Goal: Task Accomplishment & Management: Manage account settings

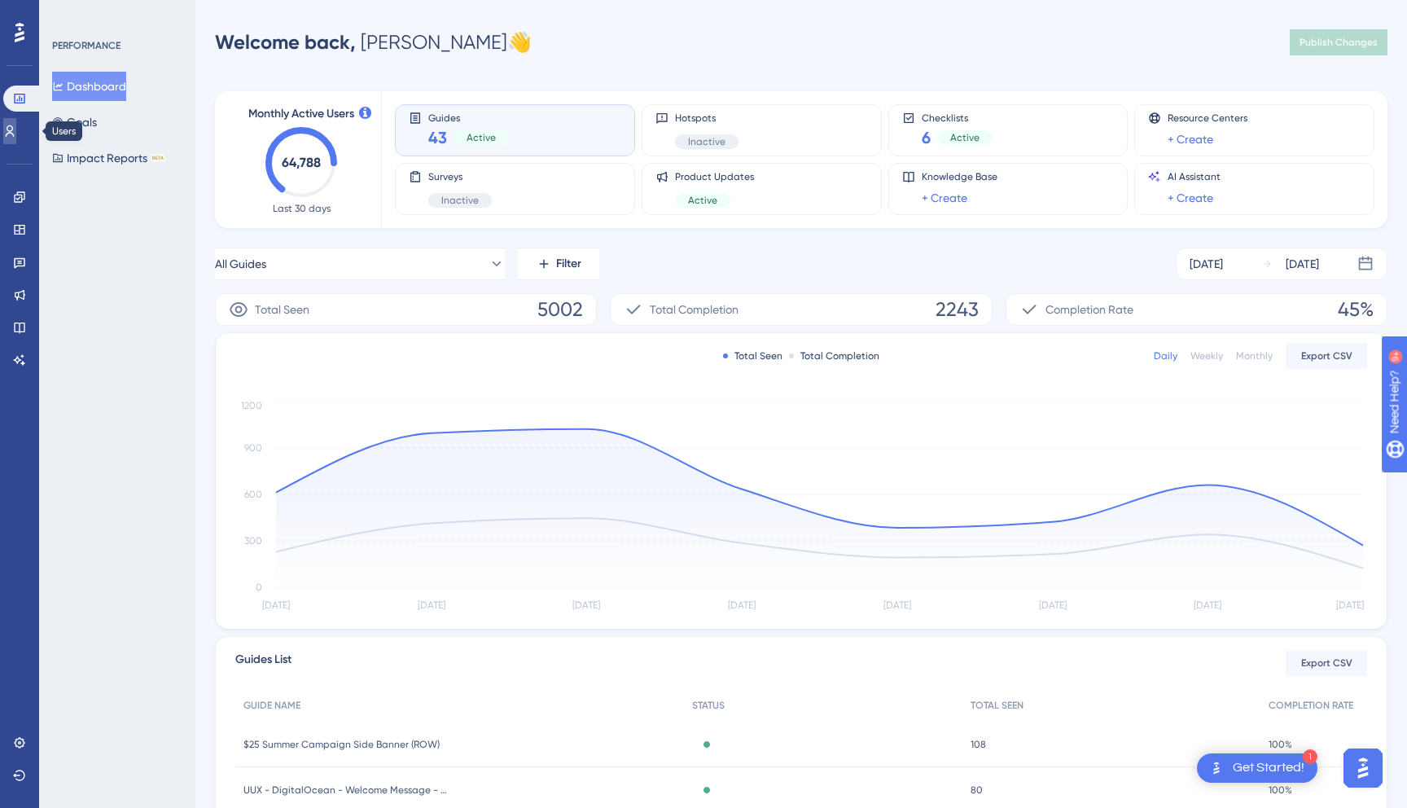
click at [15, 133] on icon at bounding box center [10, 130] width 9 height 11
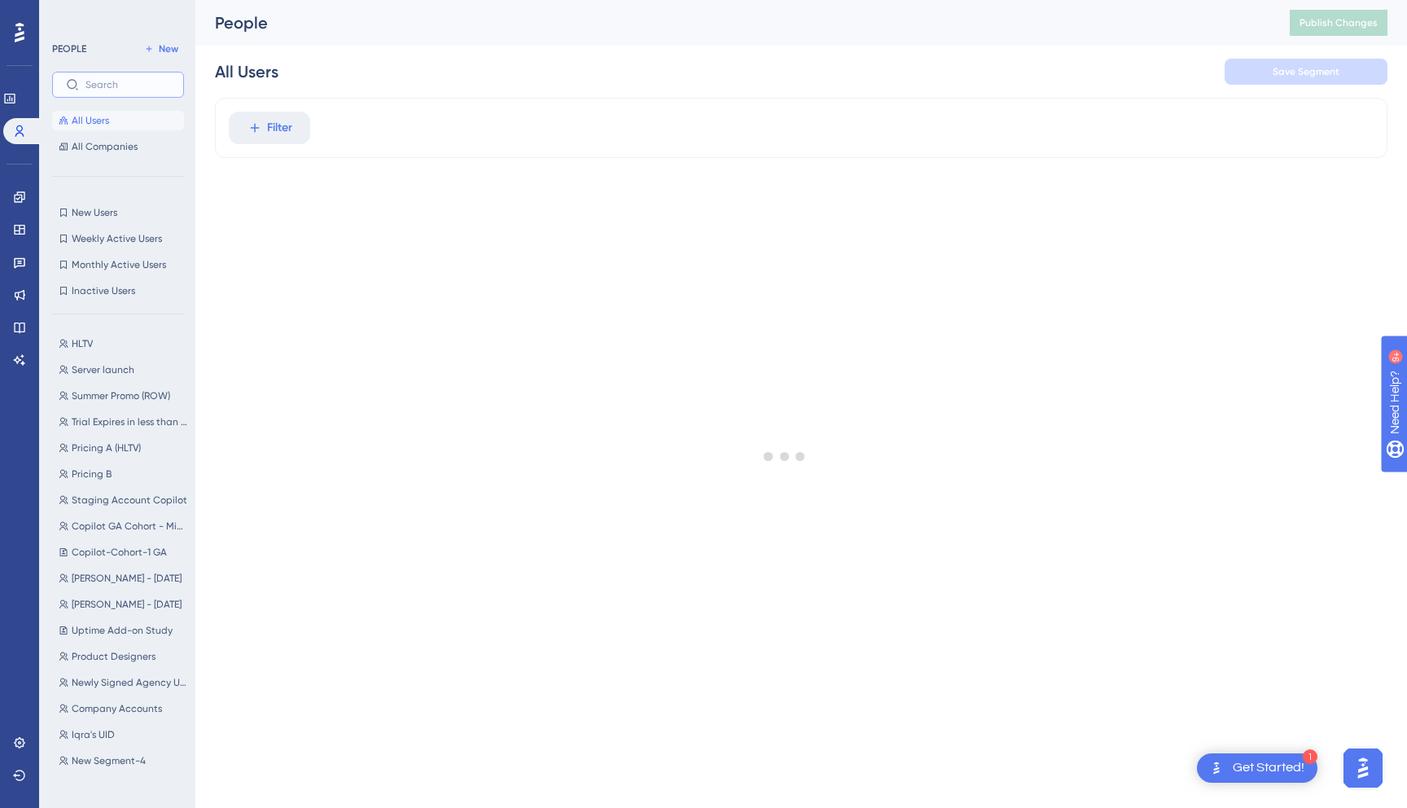
click at [124, 84] on input "text" at bounding box center [127, 84] width 85 height 11
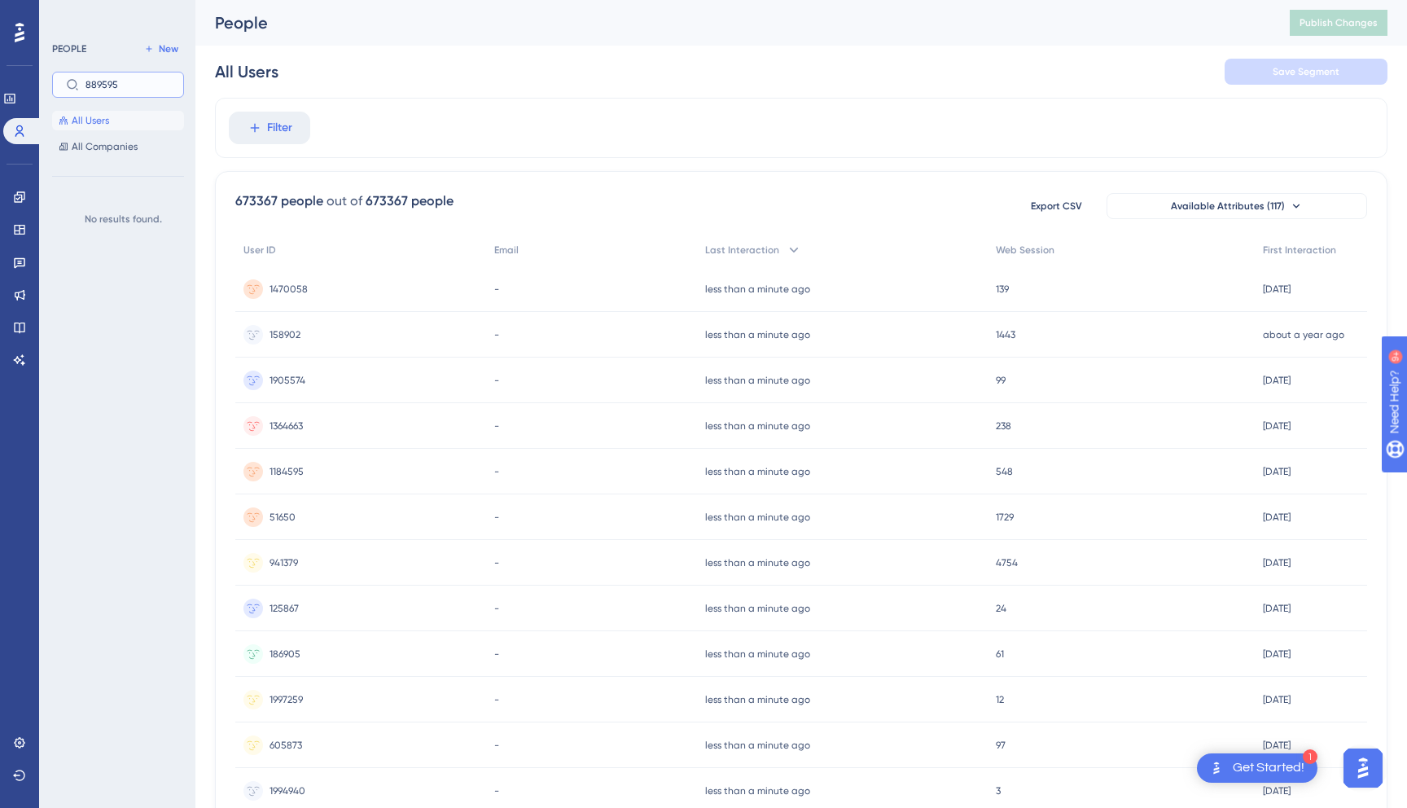
type input "889595"
click at [146, 88] on input "889595" at bounding box center [127, 84] width 85 height 11
click at [274, 131] on span "Filter" at bounding box center [279, 128] width 25 height 20
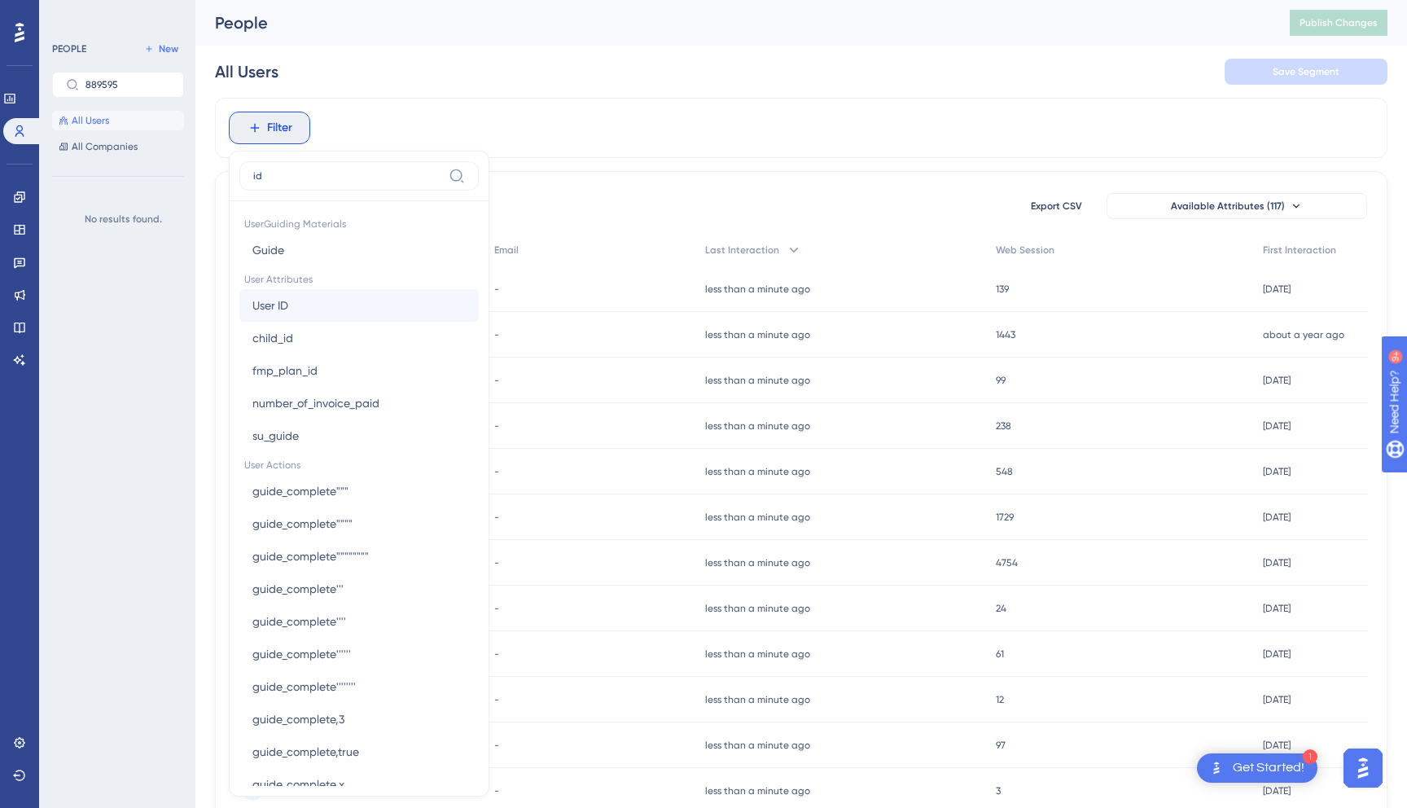
type input "id"
click at [316, 302] on button "User ID User ID" at bounding box center [358, 305] width 239 height 33
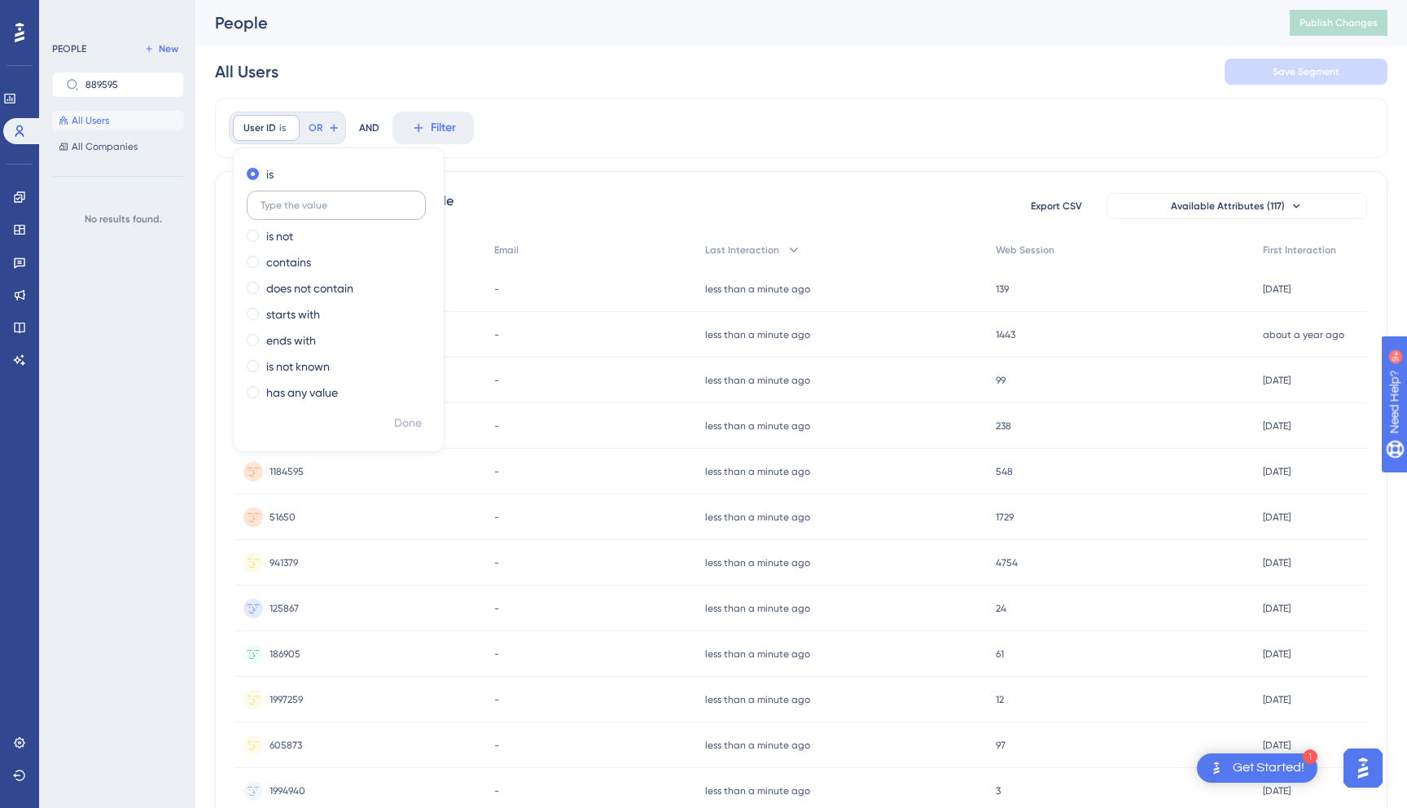
click at [340, 203] on input "text" at bounding box center [336, 204] width 151 height 11
click at [327, 258] on div "contains" at bounding box center [336, 262] width 178 height 20
click at [529, 150] on div "User ID contains Remove is is not contains does not contain starts with ends wi…" at bounding box center [801, 128] width 1173 height 60
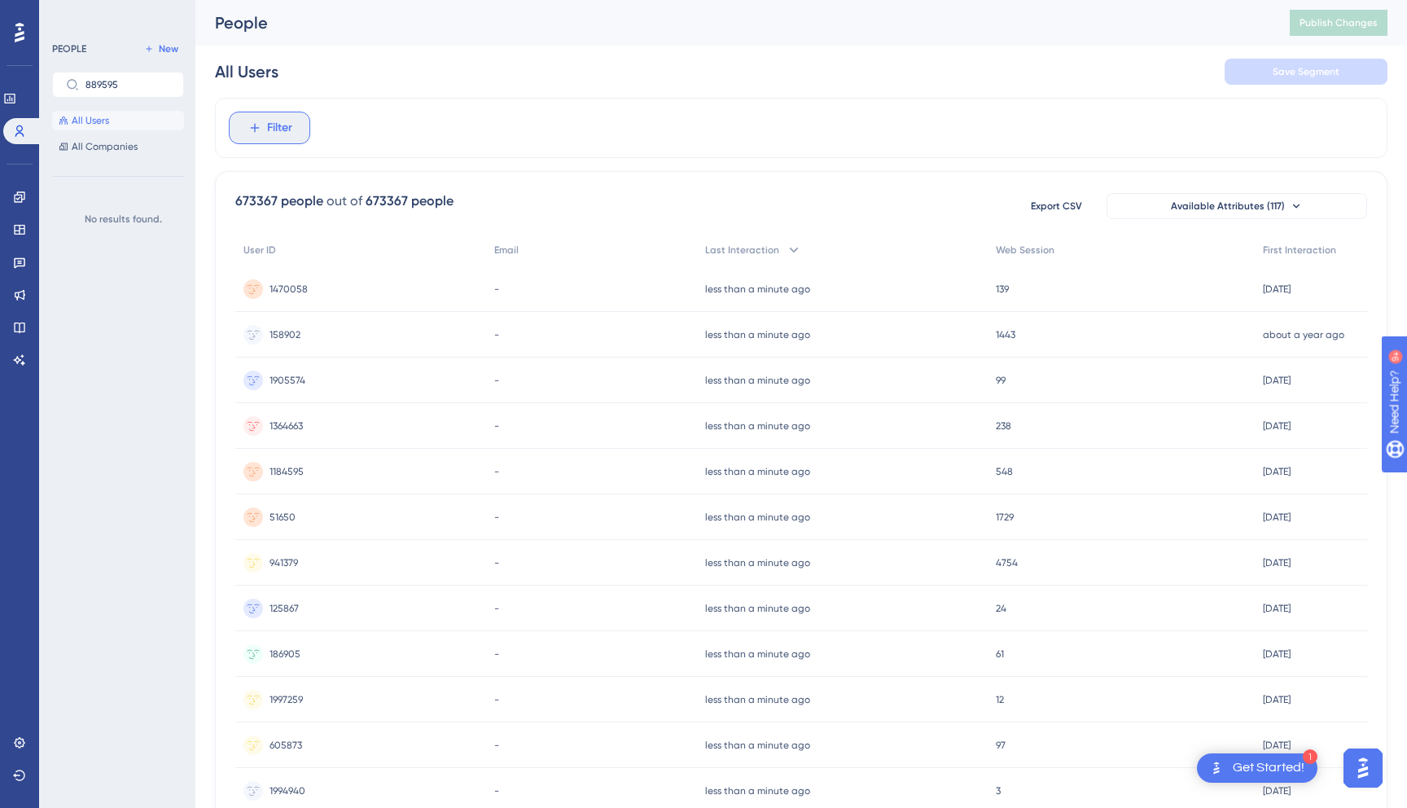
click at [269, 126] on span "Filter" at bounding box center [279, 128] width 25 height 20
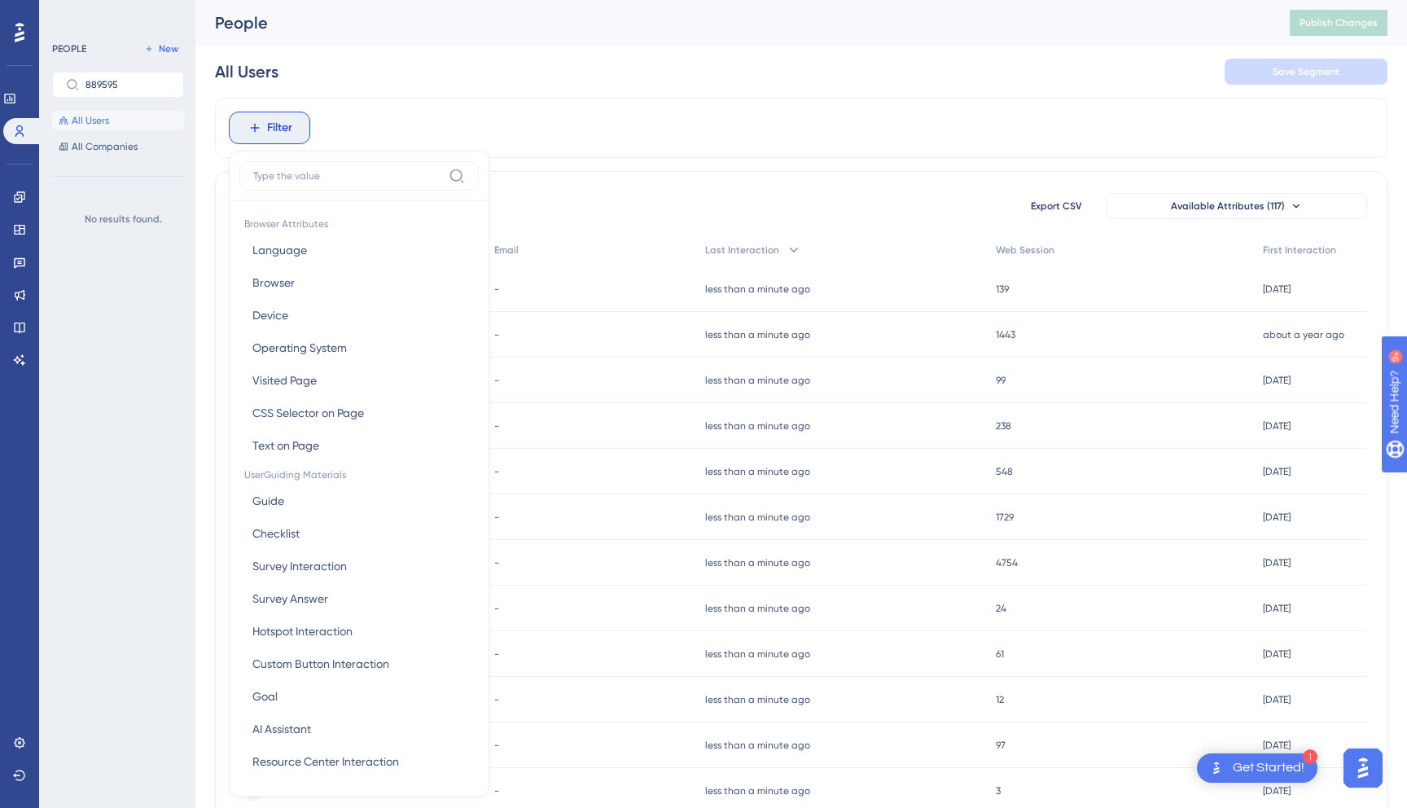
scroll to position [46, 0]
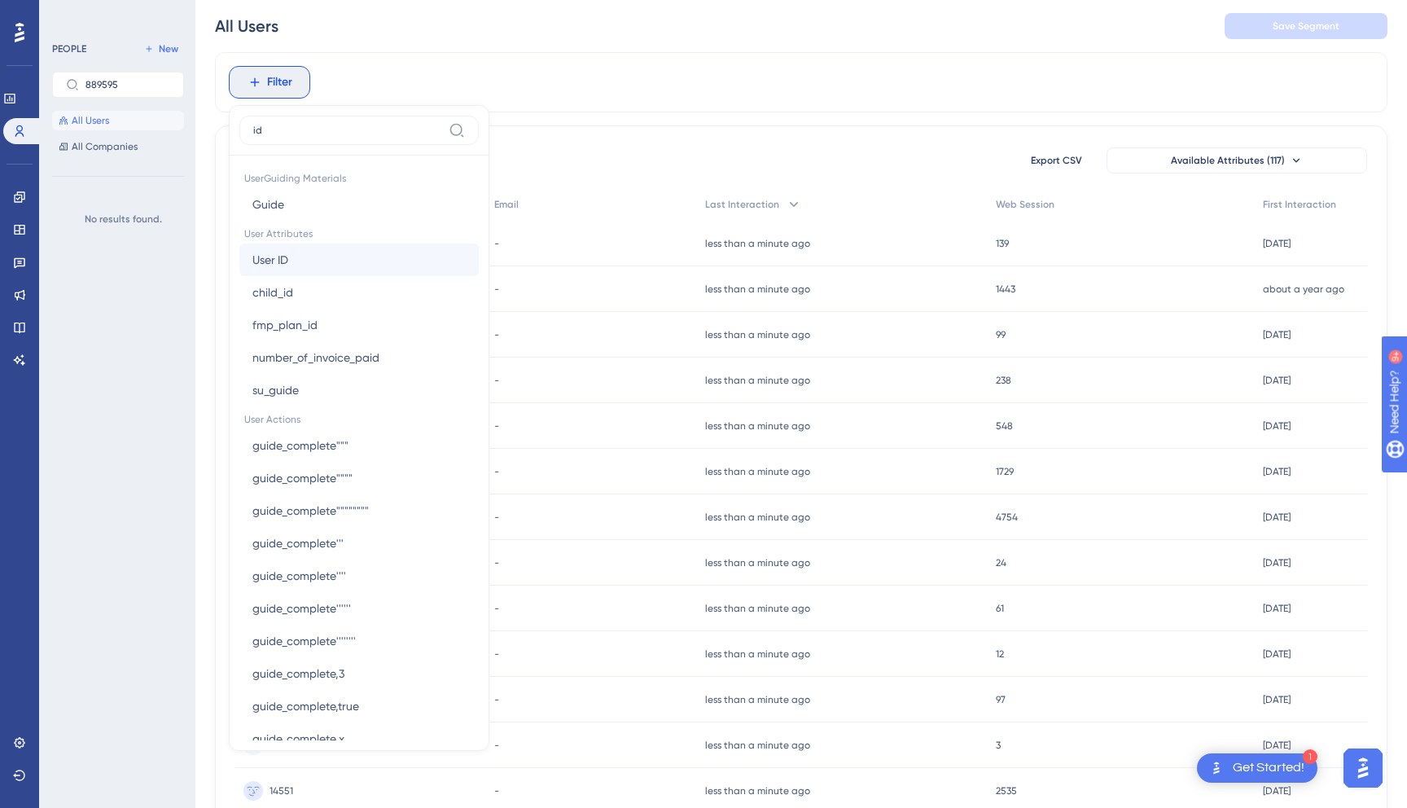
type input "id"
click at [294, 265] on button "User ID User ID" at bounding box center [358, 259] width 239 height 33
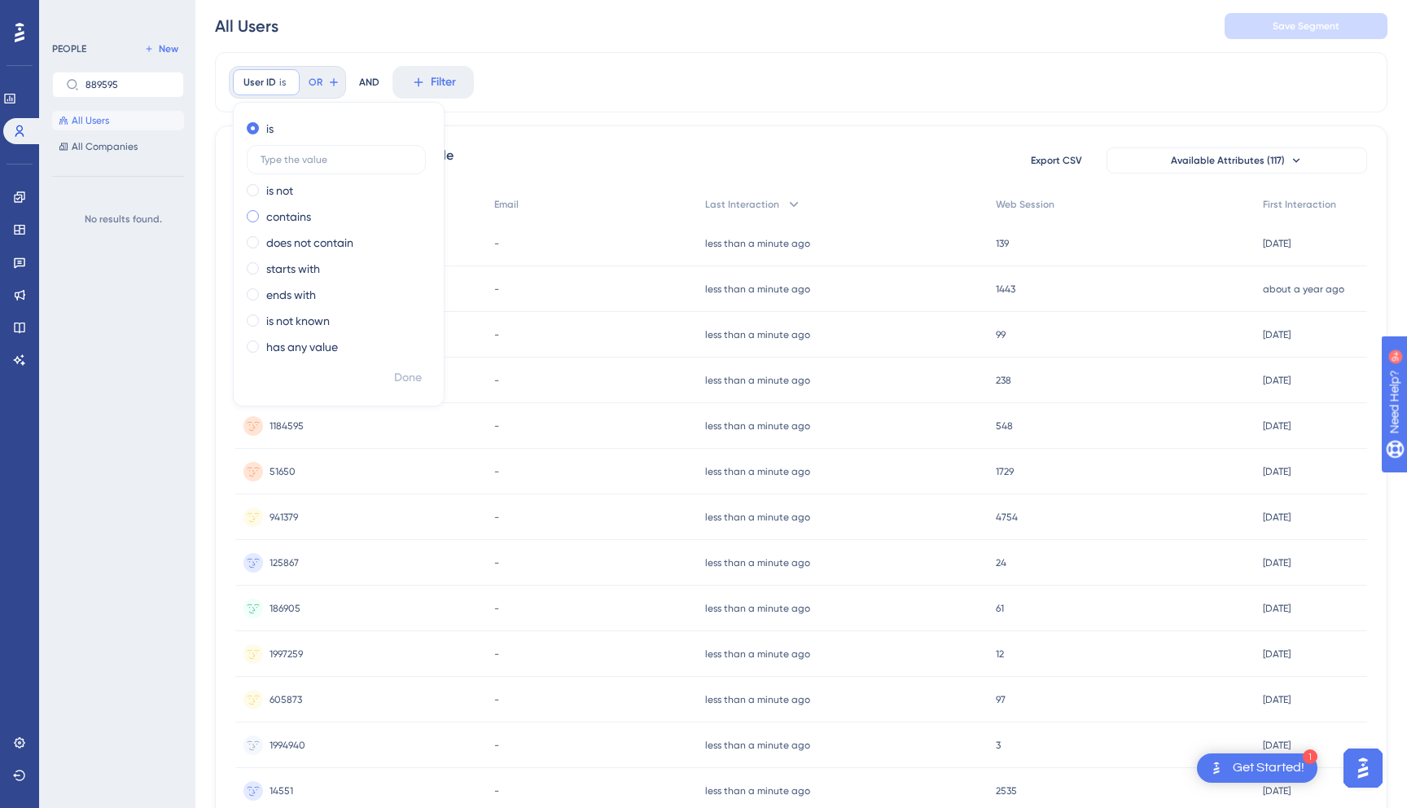
click at [302, 216] on label "contains" at bounding box center [288, 217] width 45 height 20
type input "889595"
click at [414, 378] on span "Done" at bounding box center [408, 378] width 28 height 20
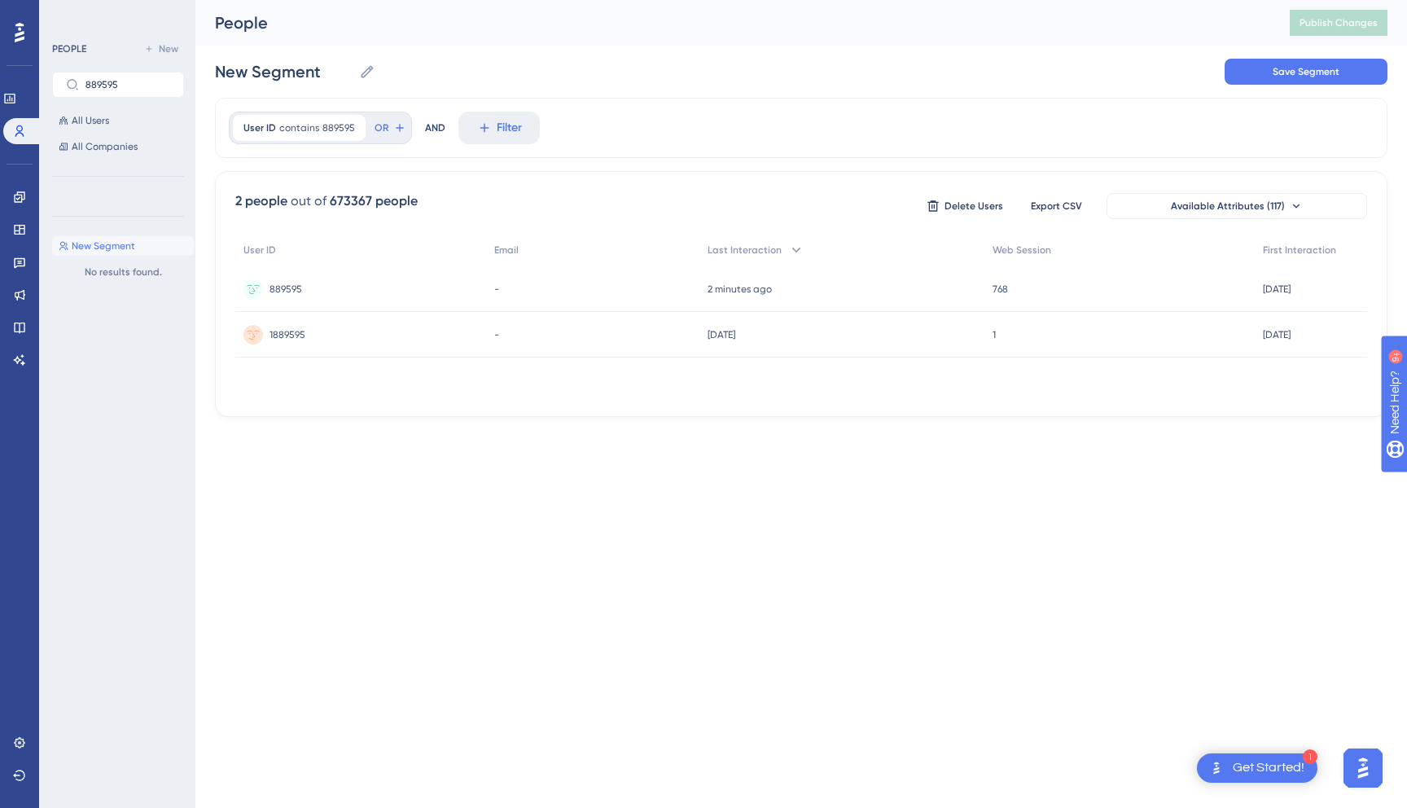
scroll to position [0, 0]
click at [289, 287] on span "889595" at bounding box center [286, 289] width 33 height 13
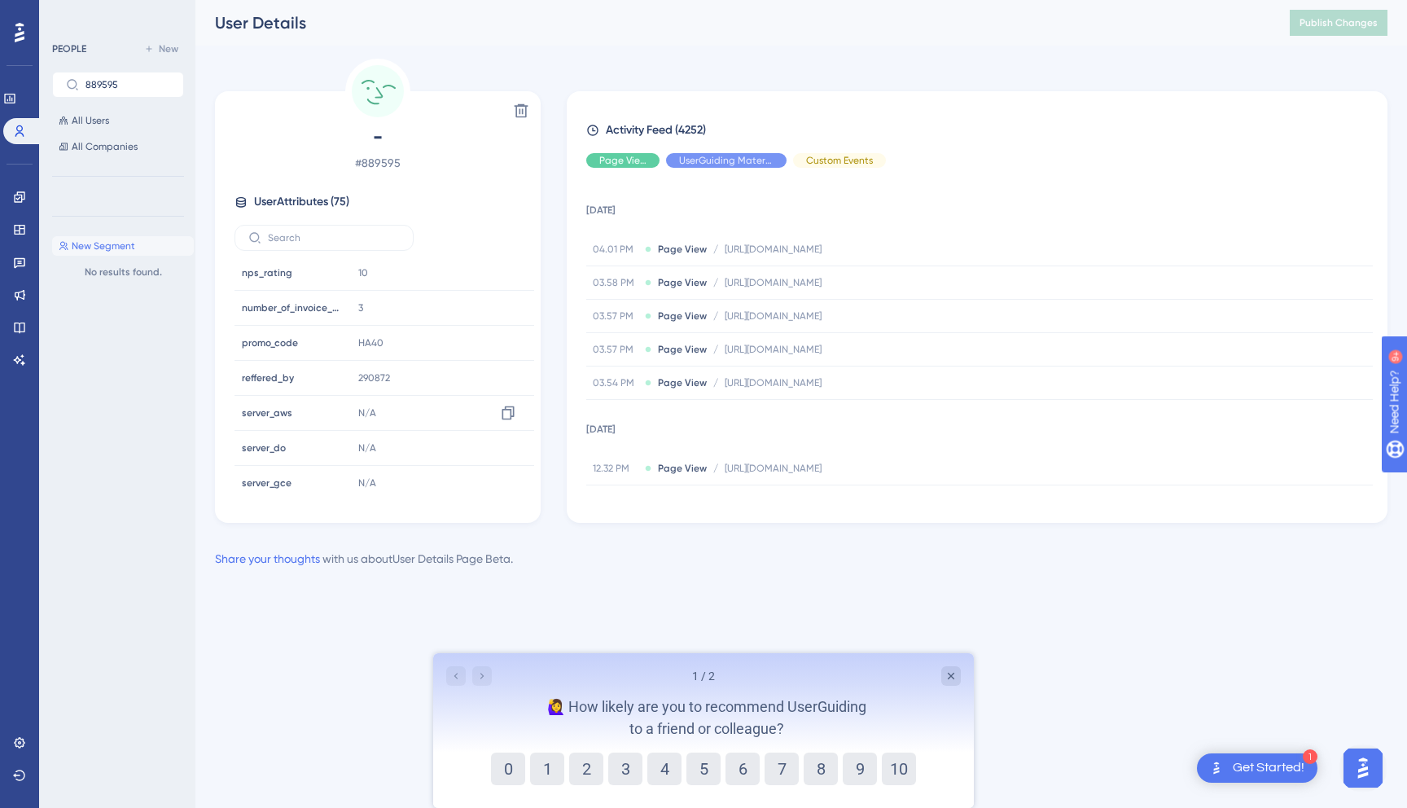
scroll to position [1914, 0]
click at [292, 232] on input "text" at bounding box center [334, 237] width 132 height 11
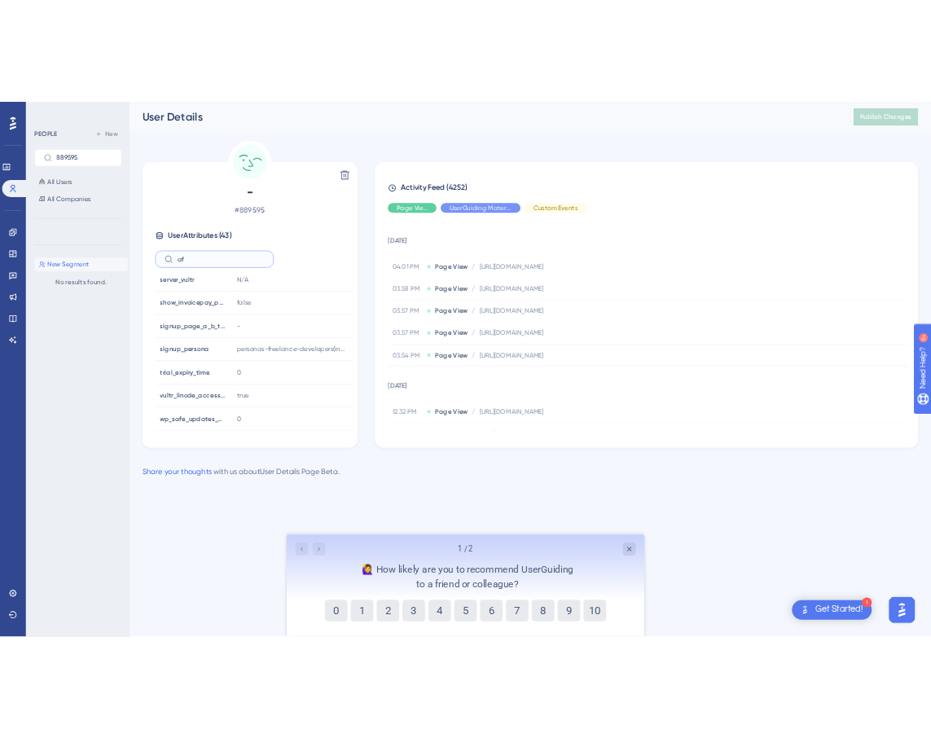
scroll to position [0, 0]
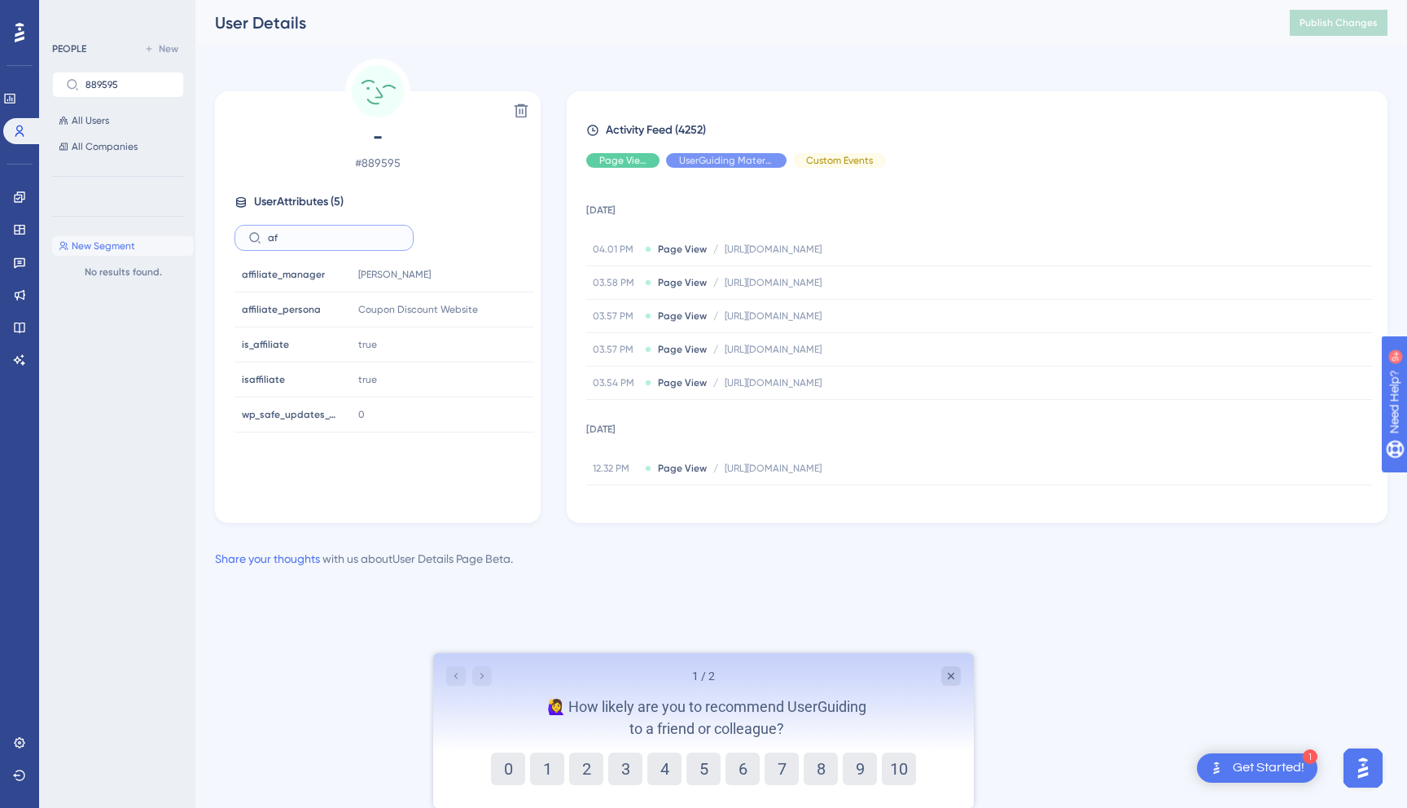
type input "a"
type input "d"
type input "p"
type input "l"
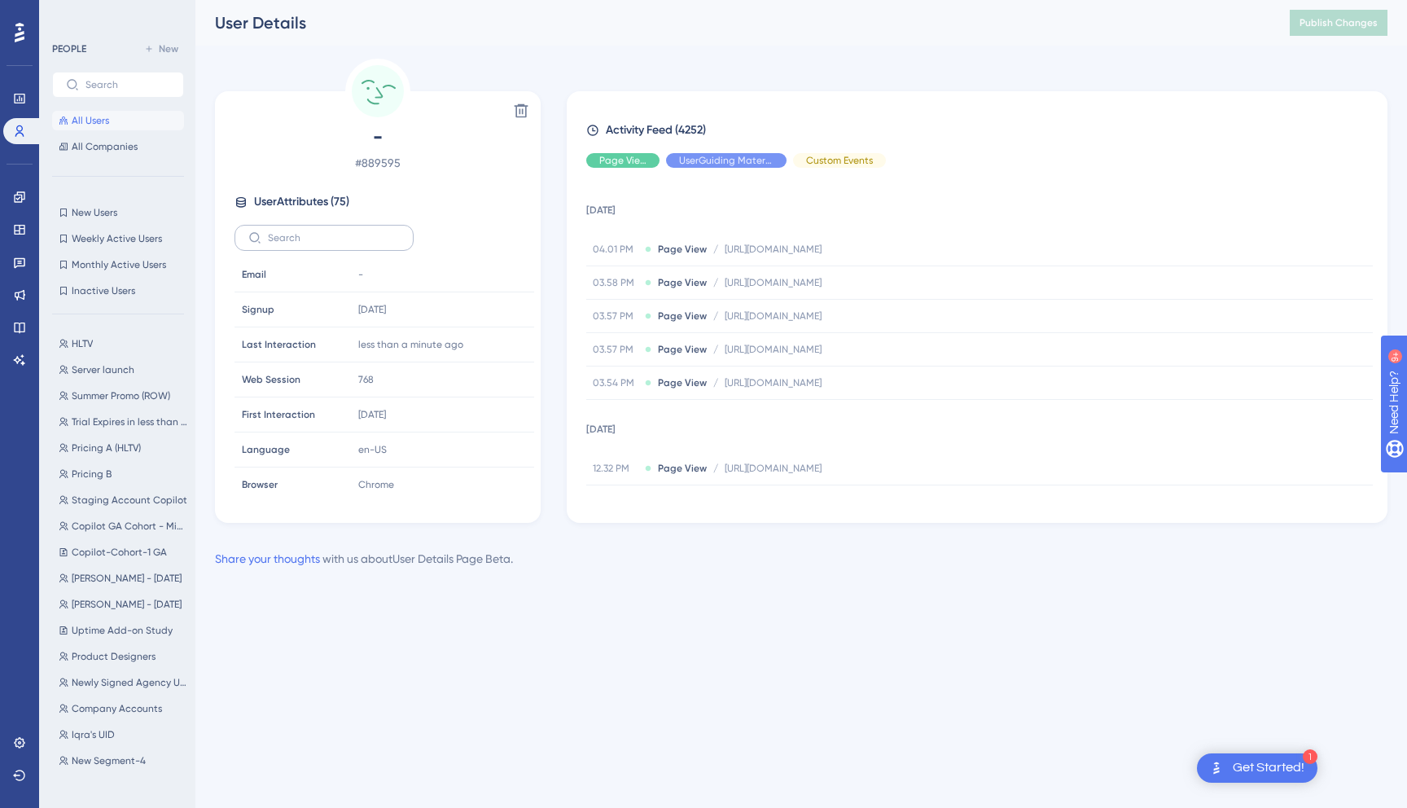
click at [374, 243] on label at bounding box center [324, 238] width 179 height 26
click at [374, 243] on input "text" at bounding box center [334, 237] width 132 height 11
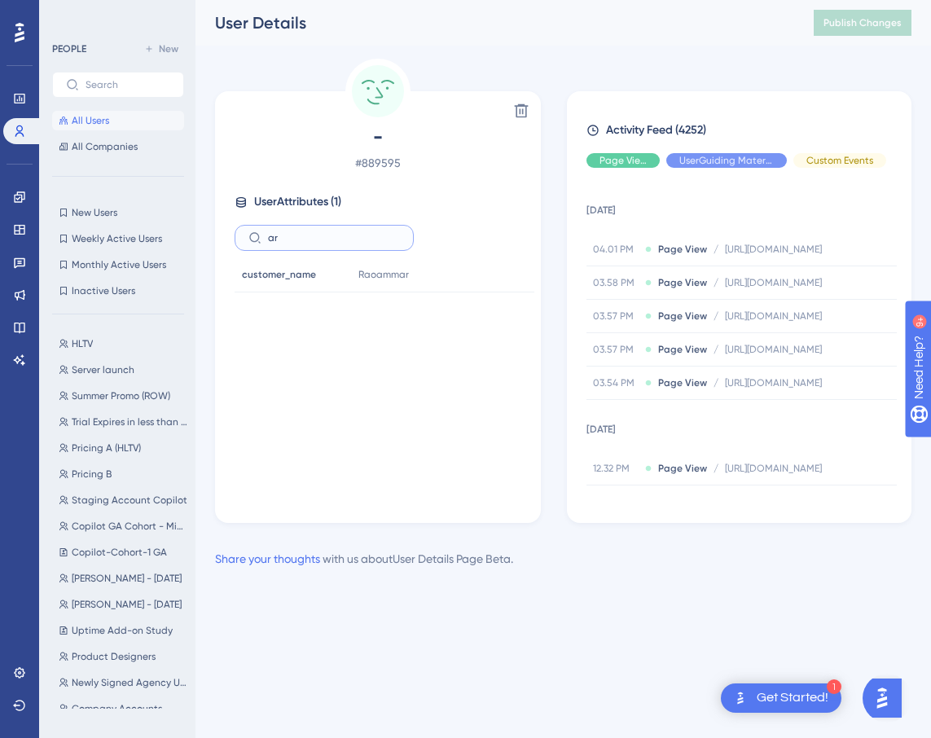
type input "ar"
click at [286, 234] on input "ar" at bounding box center [334, 237] width 132 height 11
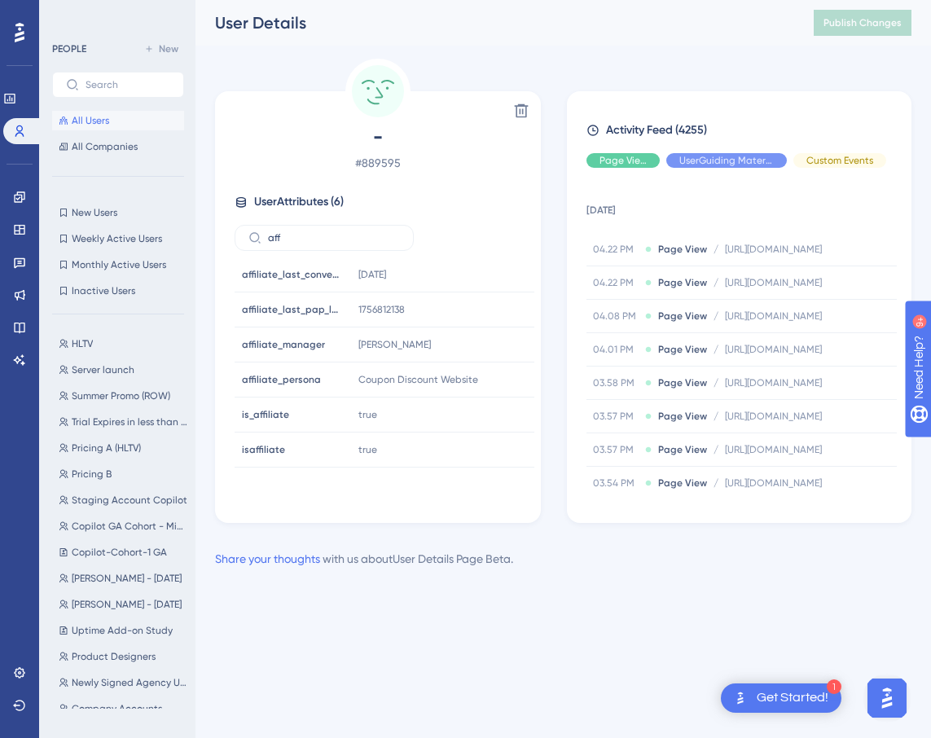
type input "aff"
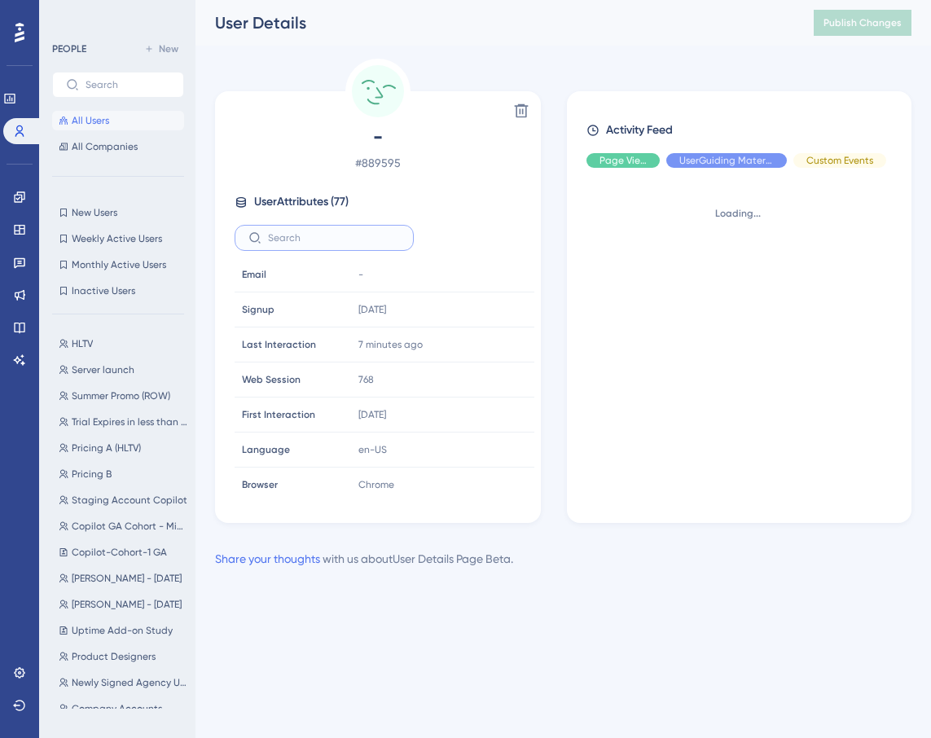
click at [322, 239] on input "text" at bounding box center [334, 237] width 132 height 11
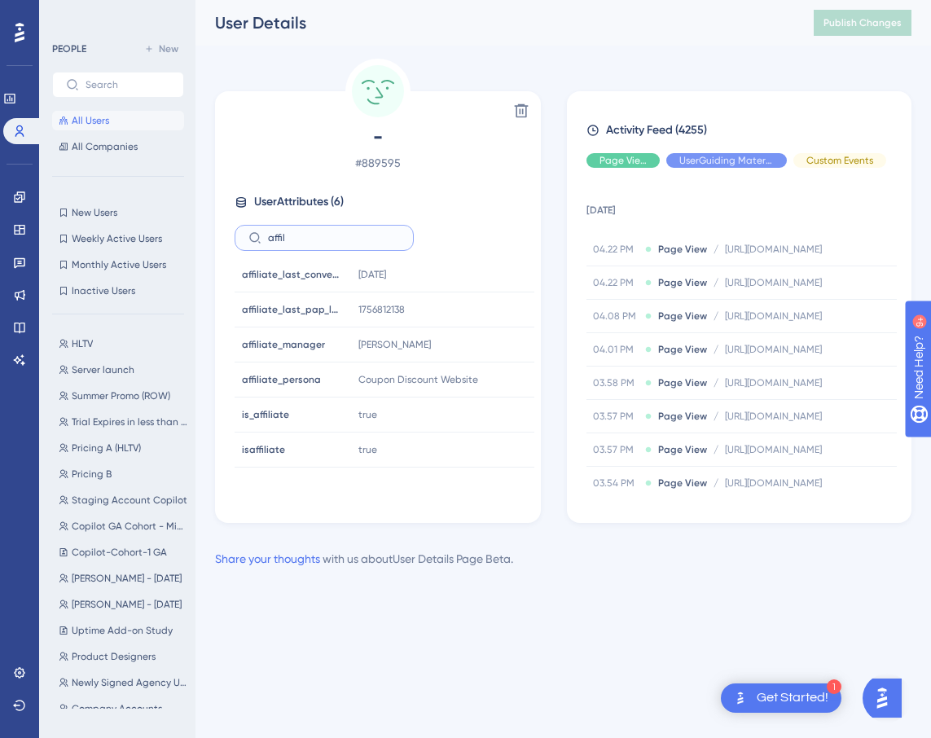
type input "affil"
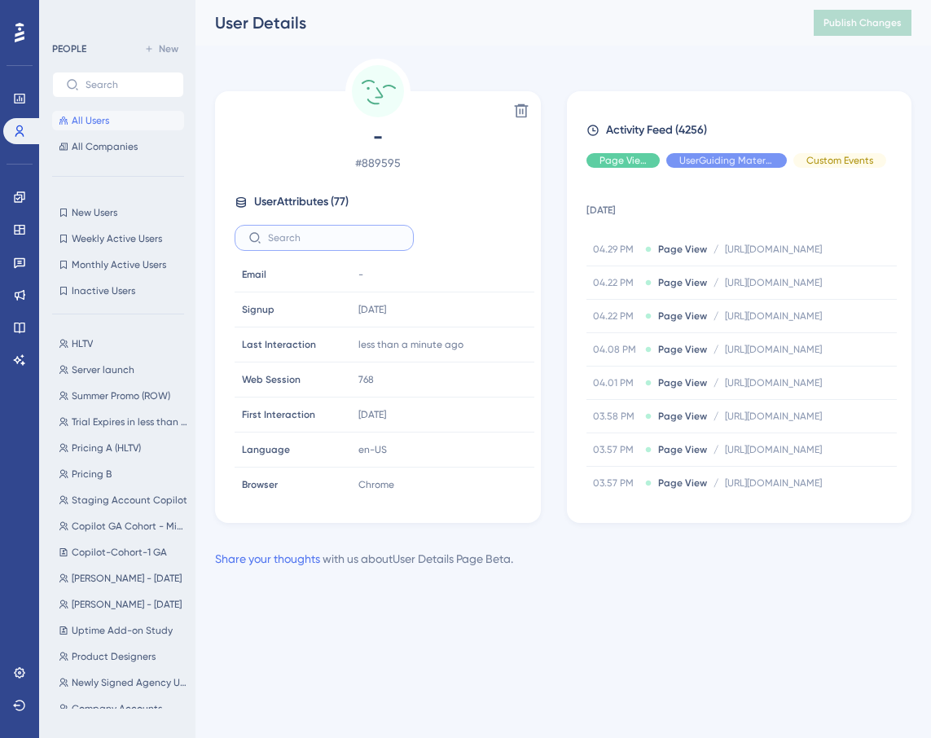
click at [335, 233] on input "text" at bounding box center [334, 237] width 132 height 11
type input "aff"
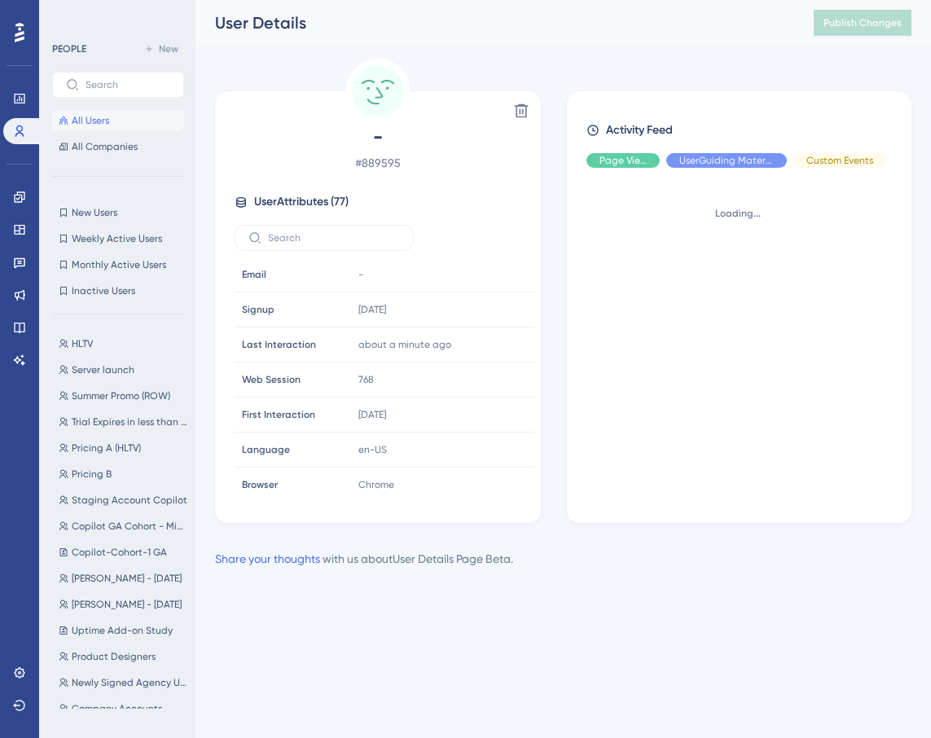
click at [289, 254] on div "- # 889595 User Attributes ( 77 ) Email Email - Signup Signup [DATE] [DATE] 07:…" at bounding box center [377, 310] width 313 height 373
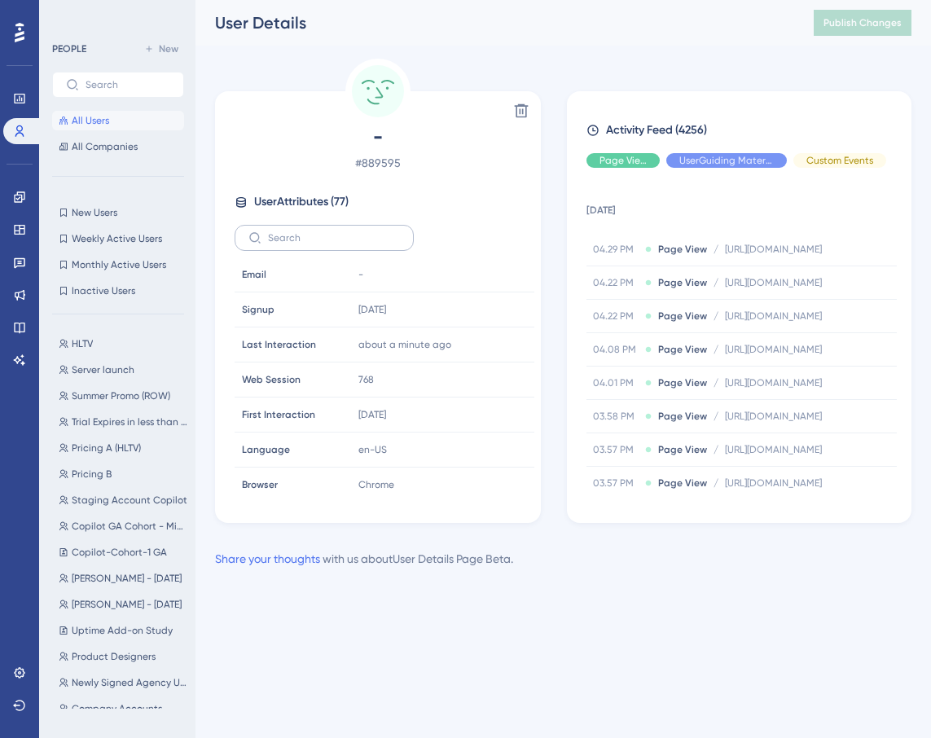
click at [289, 248] on label at bounding box center [324, 238] width 179 height 26
click at [289, 243] on input "text" at bounding box center [334, 237] width 132 height 11
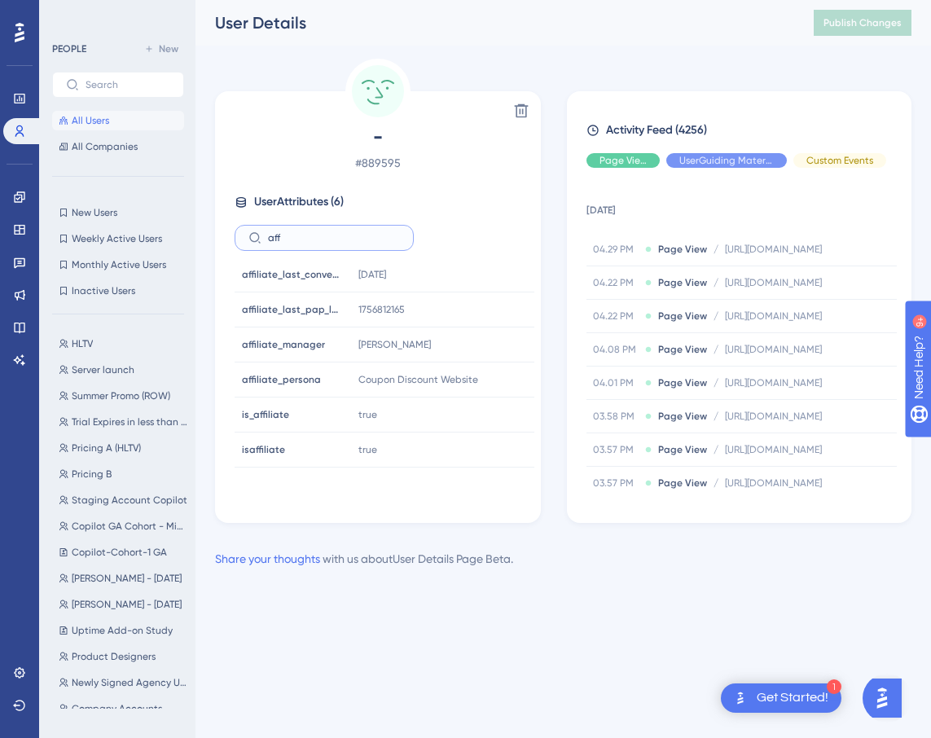
type input "aff"
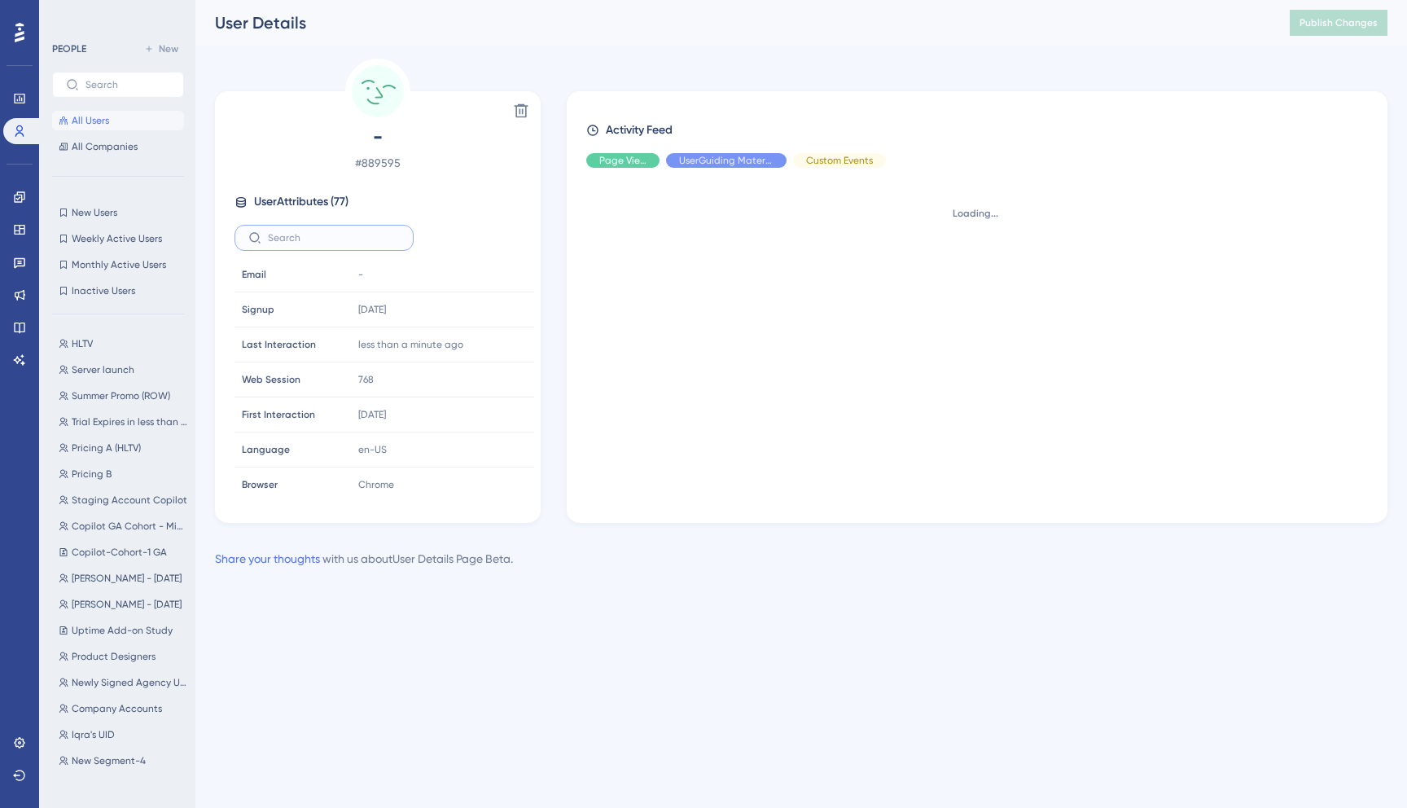
click at [305, 242] on input "text" at bounding box center [334, 237] width 132 height 11
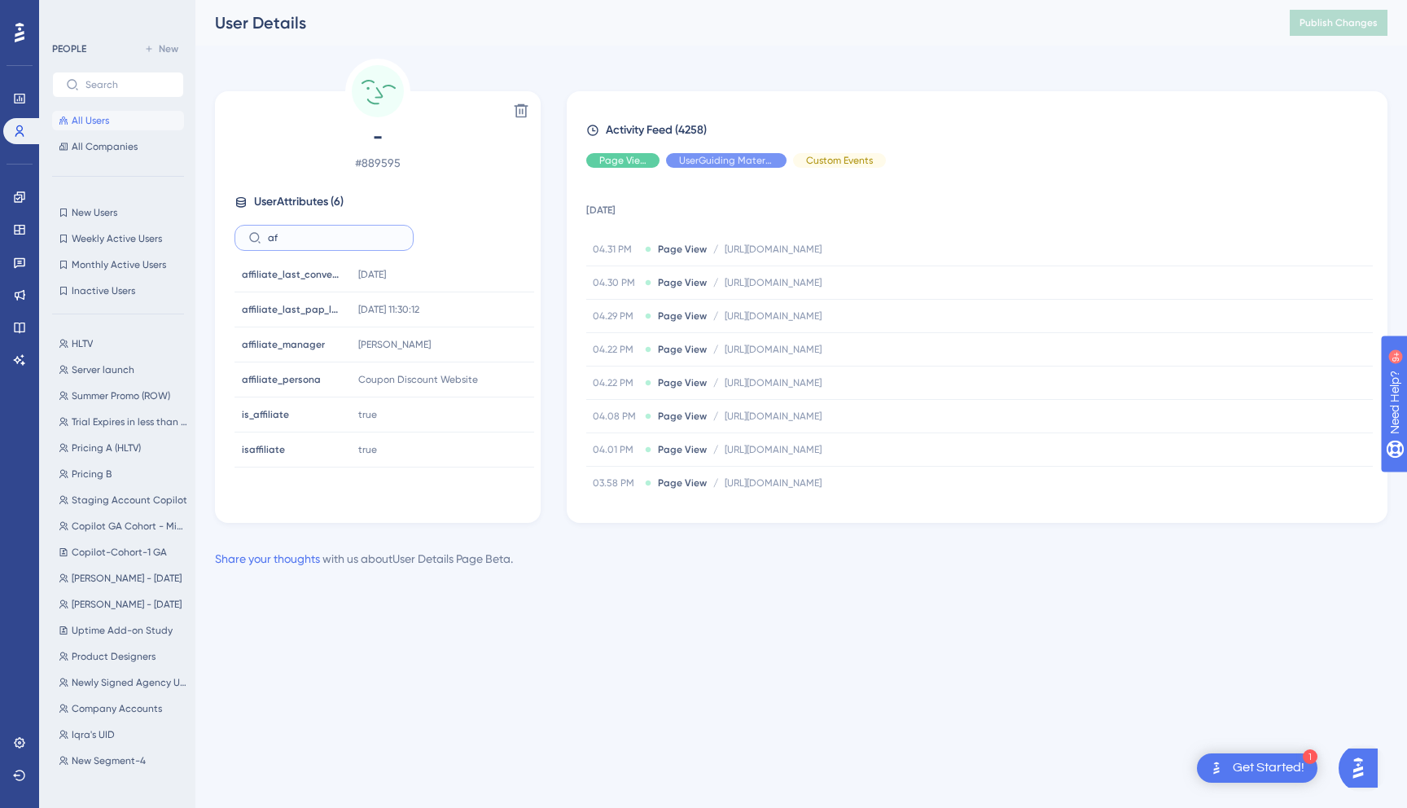
type input "a"
type input "u"
type input "c"
type input "a"
type input "t"
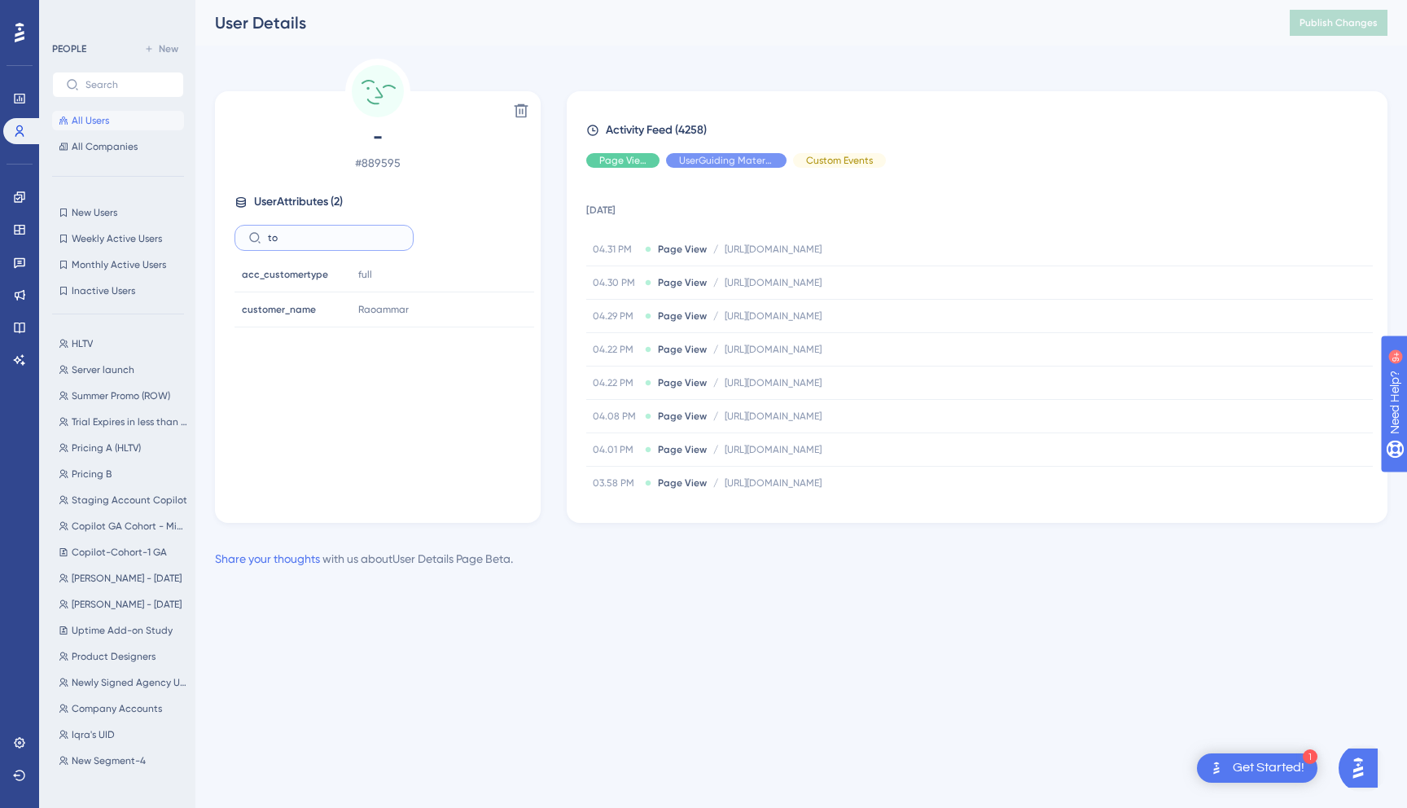
type input "t"
type input "c"
type input "r"
type input "t"
type input "a"
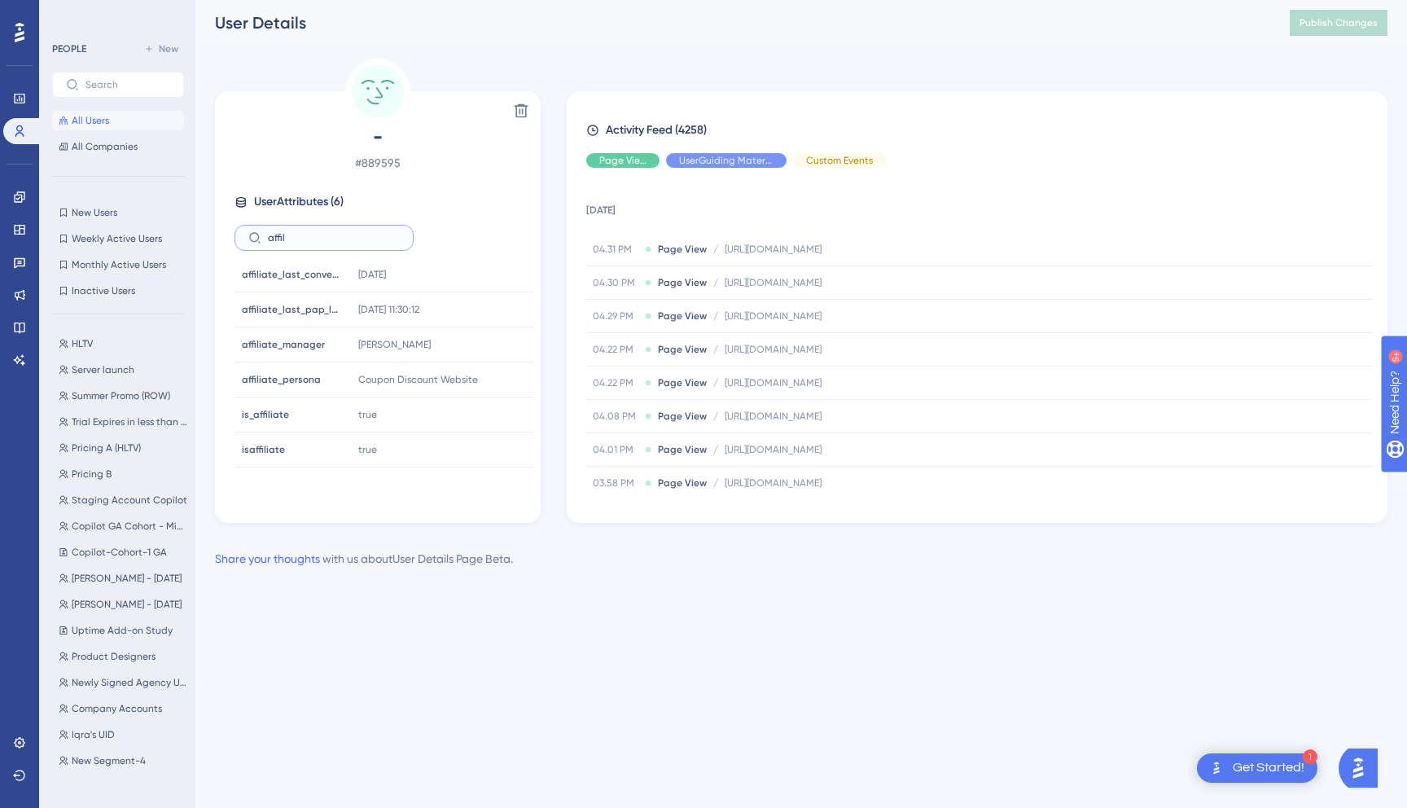
type input "affil"
click at [25, 103] on icon at bounding box center [19, 98] width 13 height 13
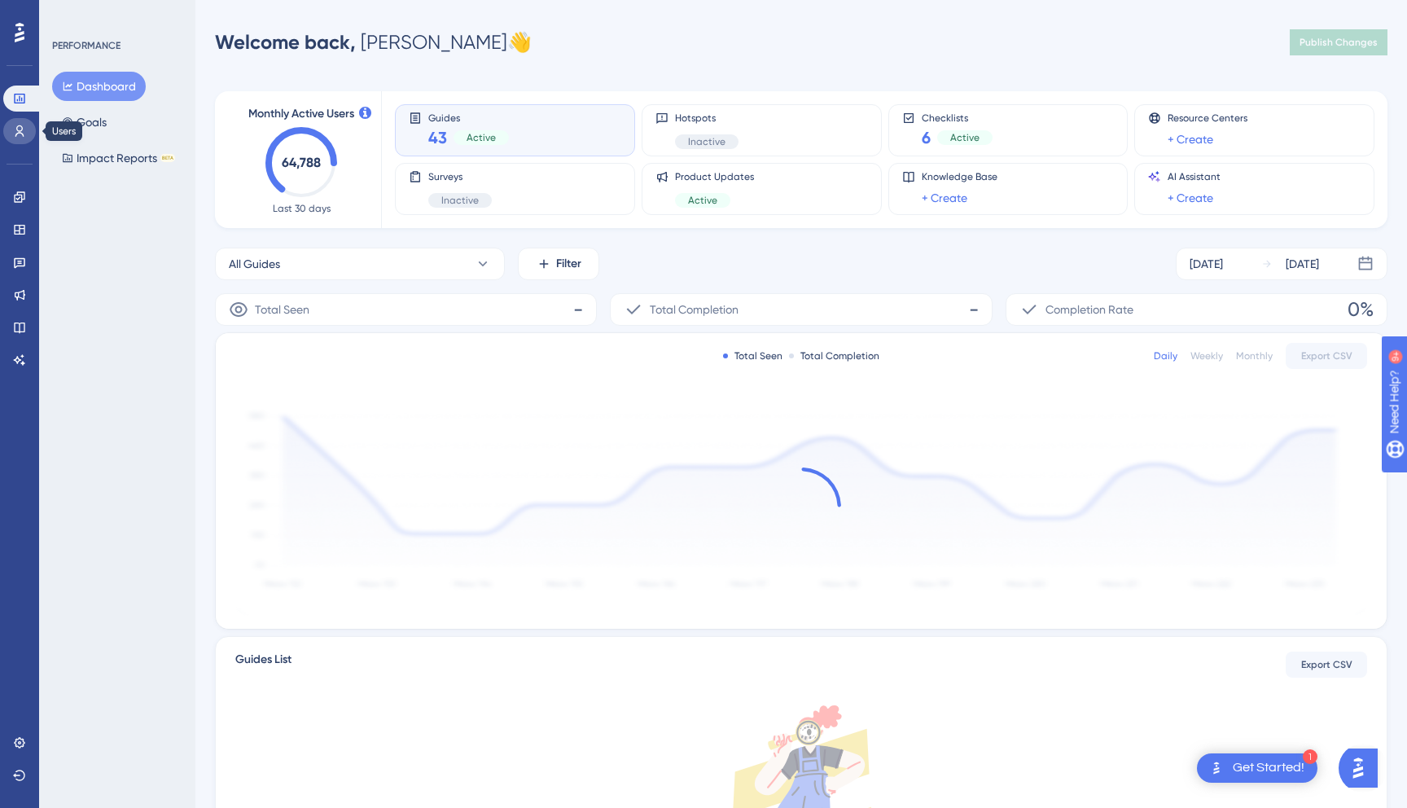
click at [24, 129] on icon at bounding box center [19, 131] width 13 height 13
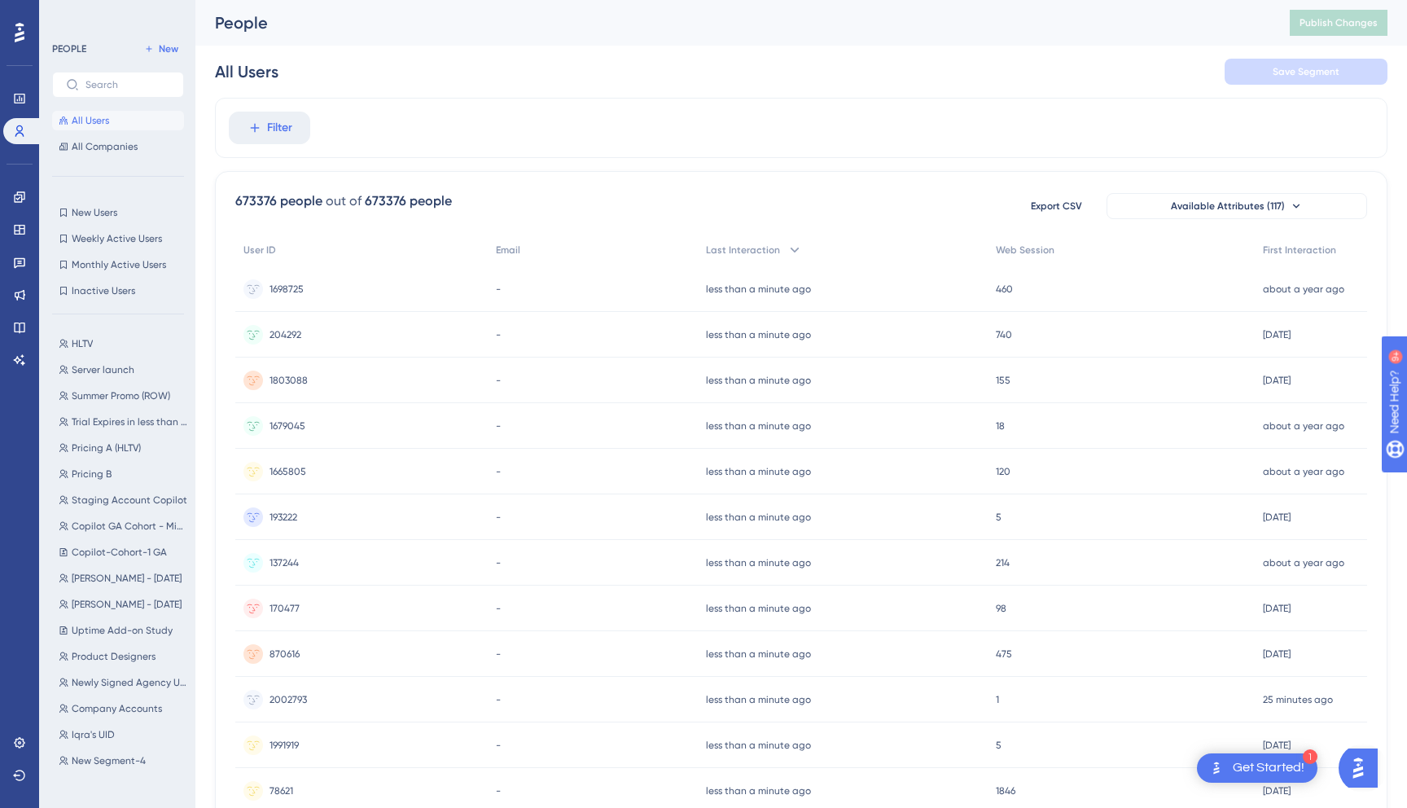
click at [276, 145] on div "Filter" at bounding box center [801, 128] width 1173 height 60
click at [278, 126] on span "Filter" at bounding box center [279, 128] width 25 height 20
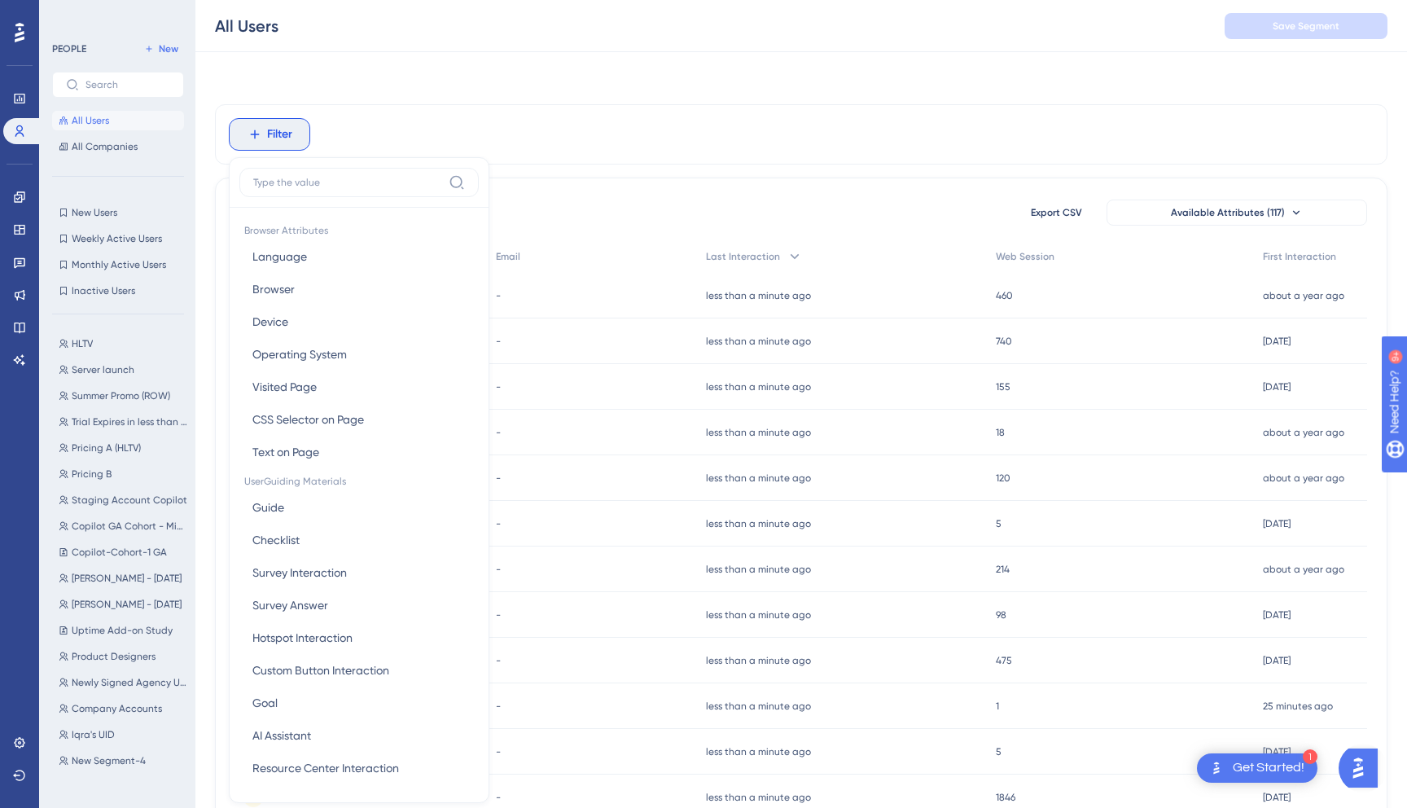
scroll to position [69, 0]
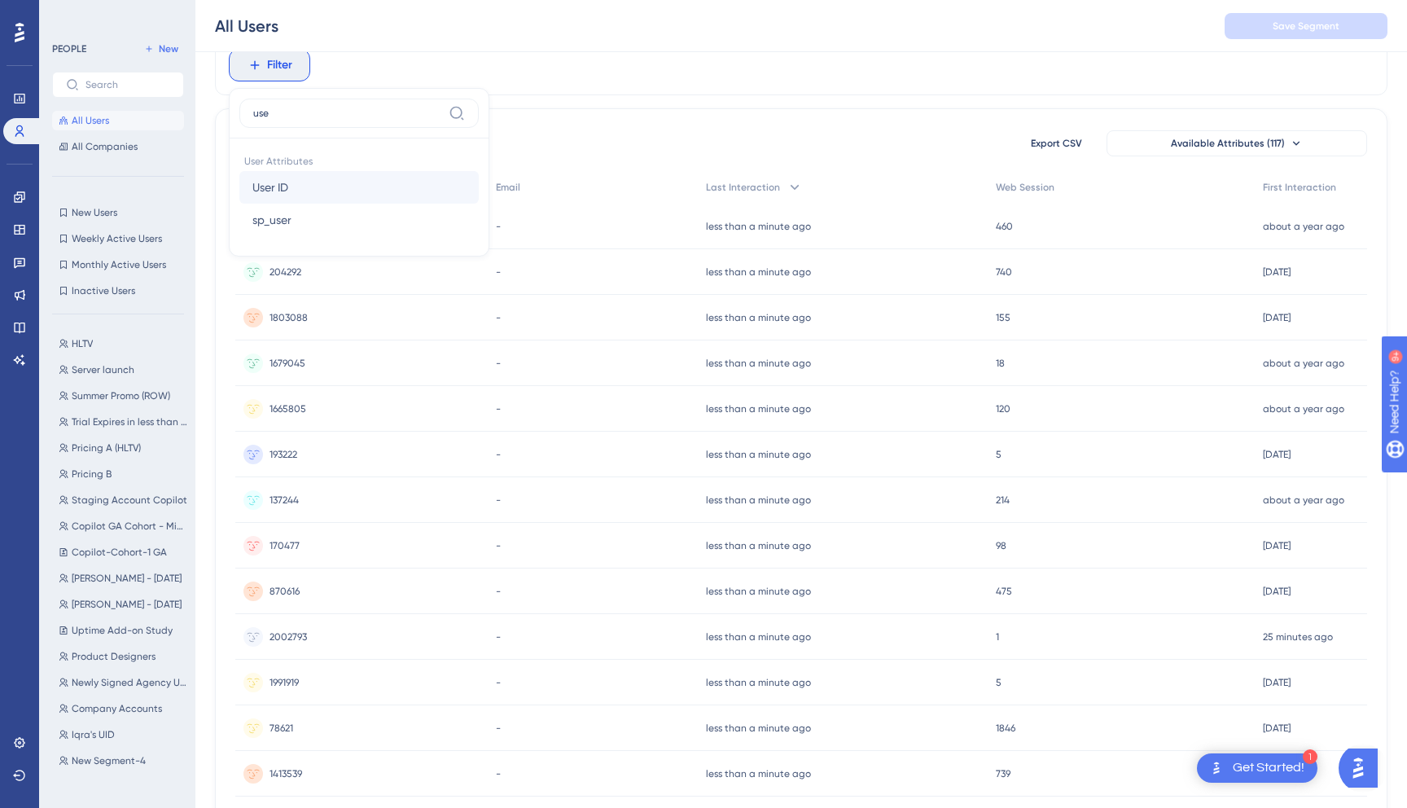
type input "use"
click at [291, 178] on button "User ID User ID" at bounding box center [358, 187] width 239 height 33
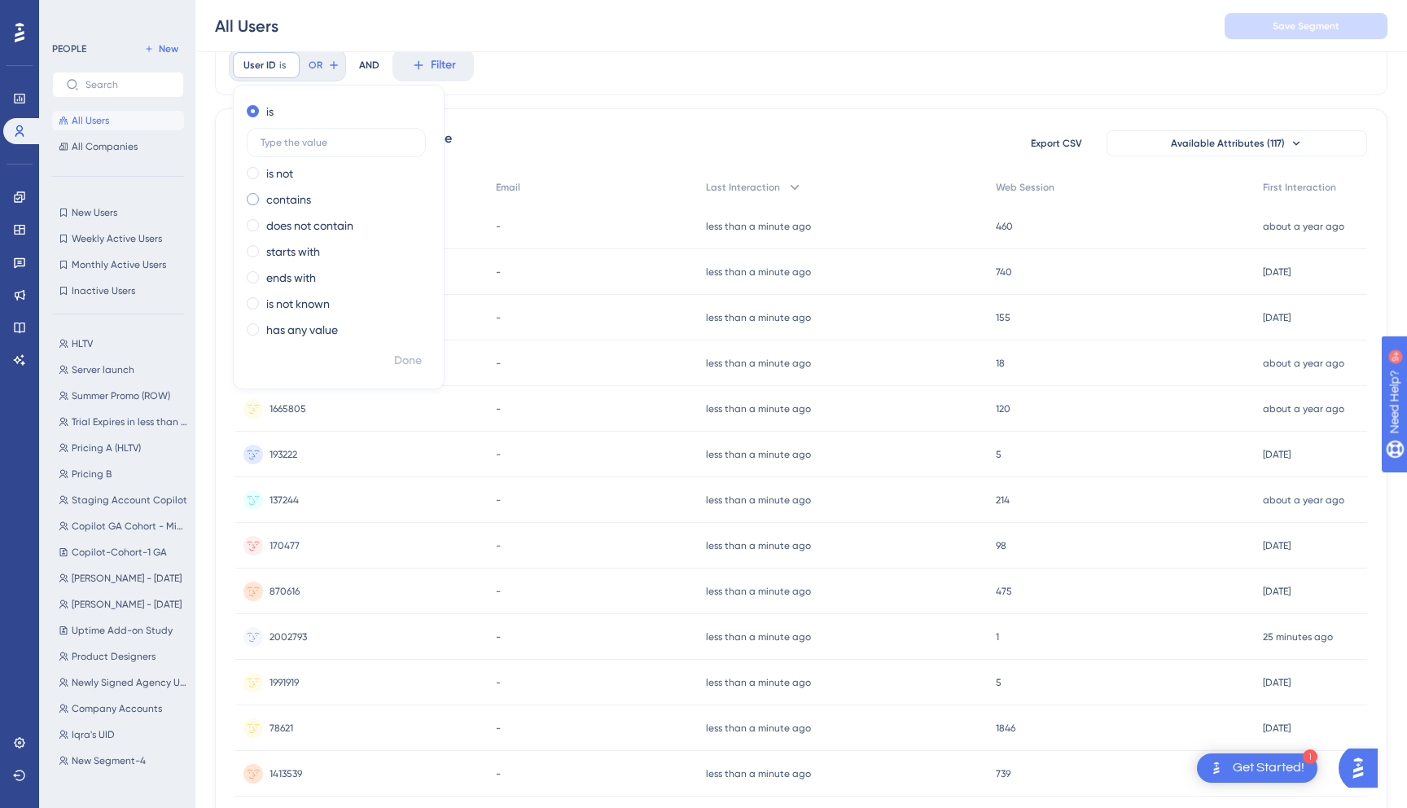
click at [295, 198] on label "contains" at bounding box center [288, 200] width 45 height 20
type input "887768"
click at [417, 365] on span "Done" at bounding box center [408, 361] width 28 height 20
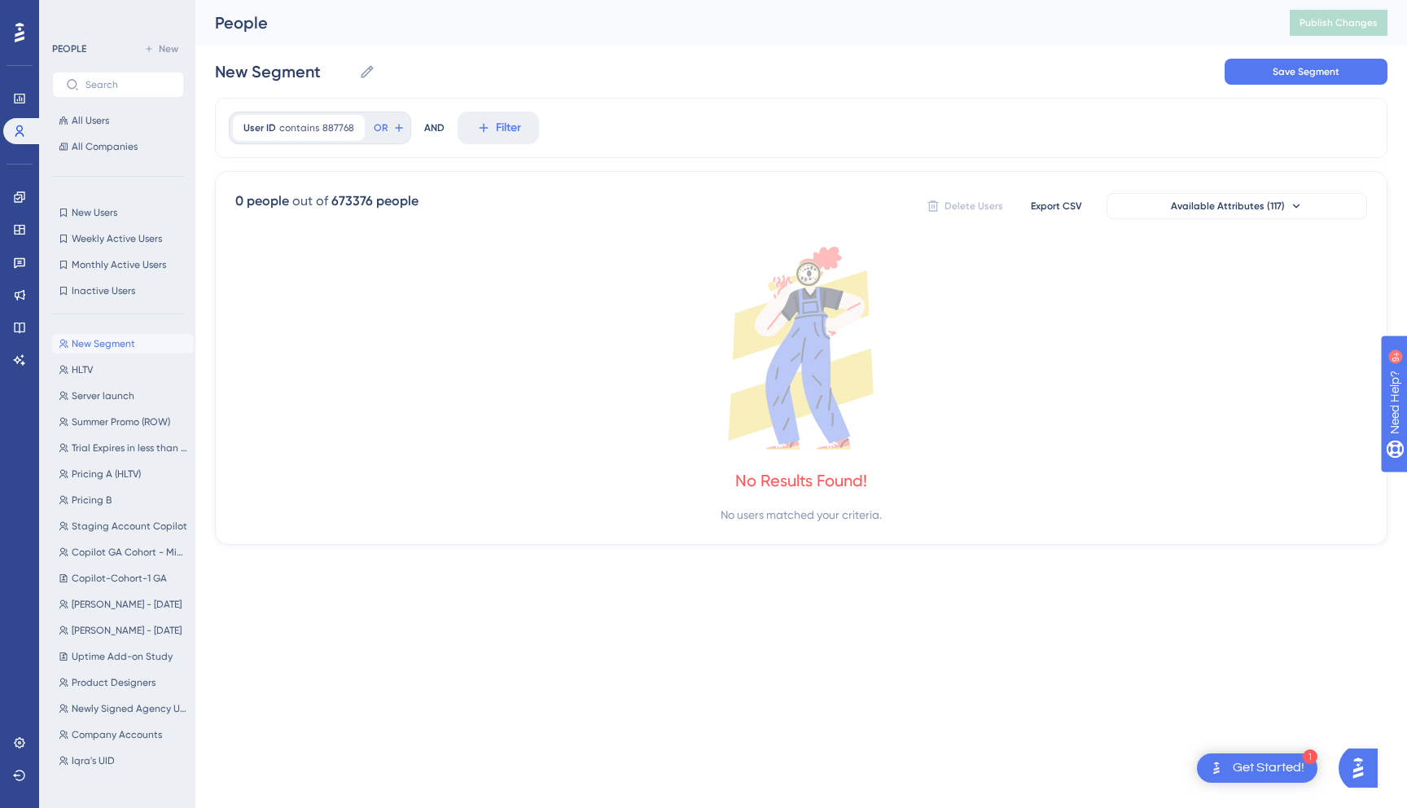
scroll to position [0, 0]
click at [314, 128] on span "contains" at bounding box center [299, 127] width 40 height 13
click at [330, 259] on input "887768" at bounding box center [336, 257] width 151 height 11
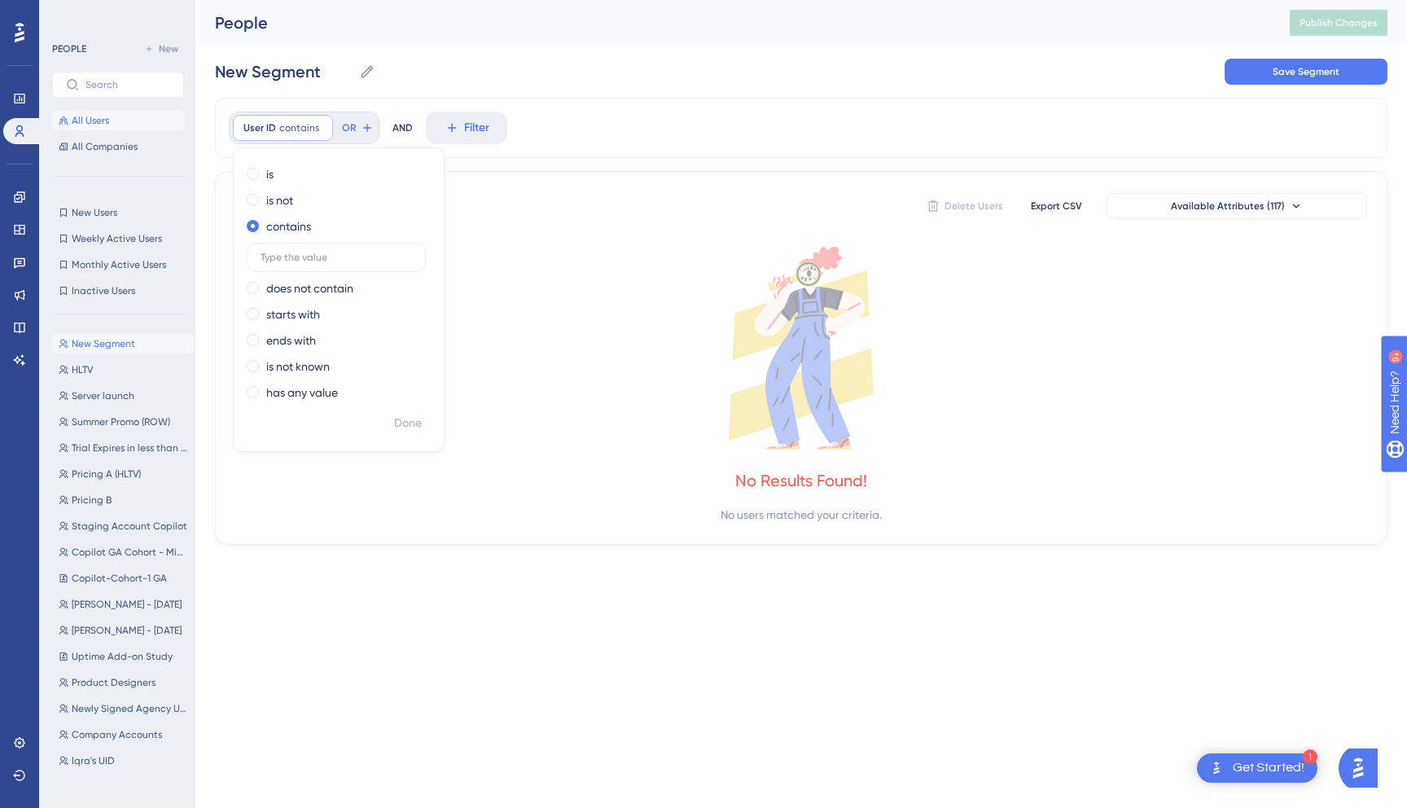
click at [81, 114] on span "All Users" at bounding box center [90, 120] width 37 height 13
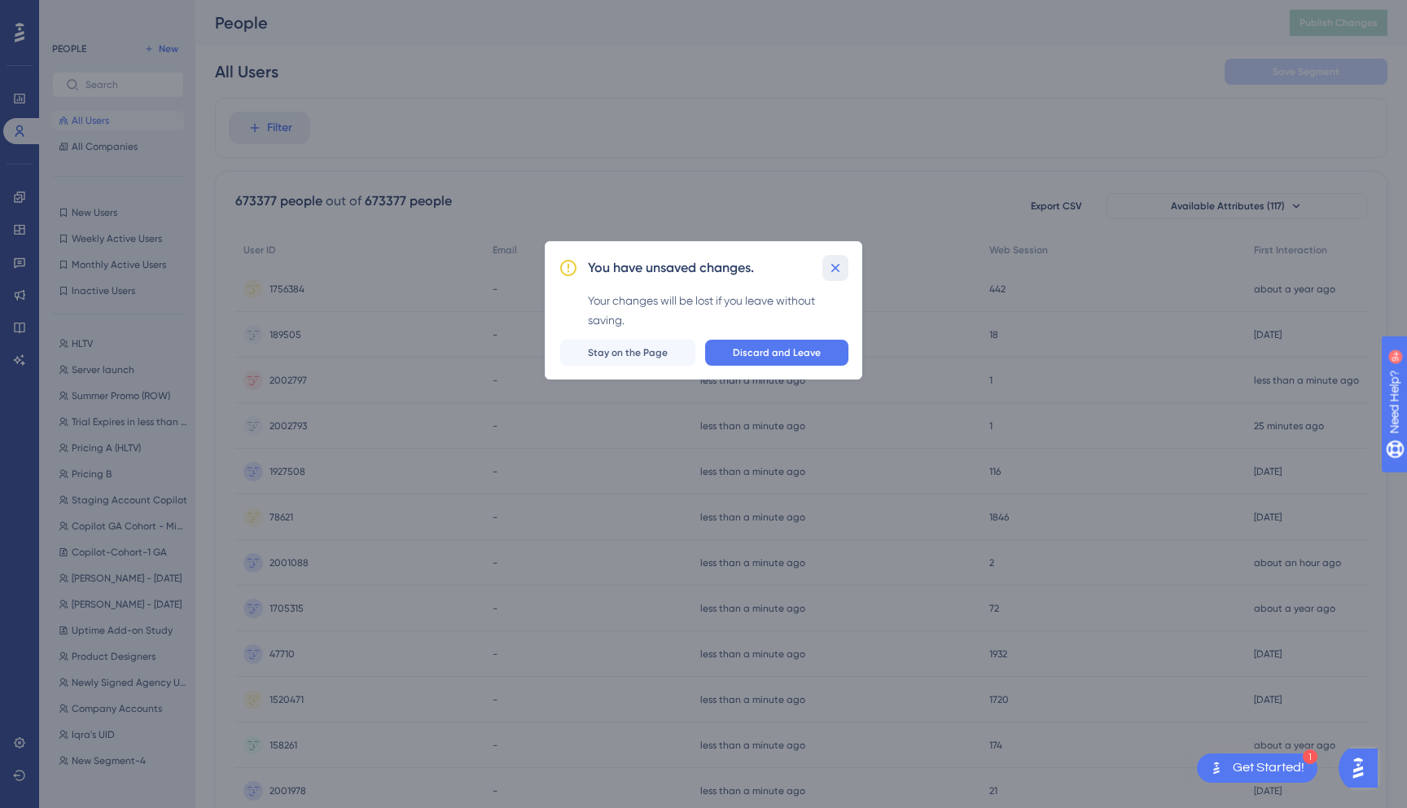
click at [828, 265] on icon at bounding box center [835, 268] width 16 height 16
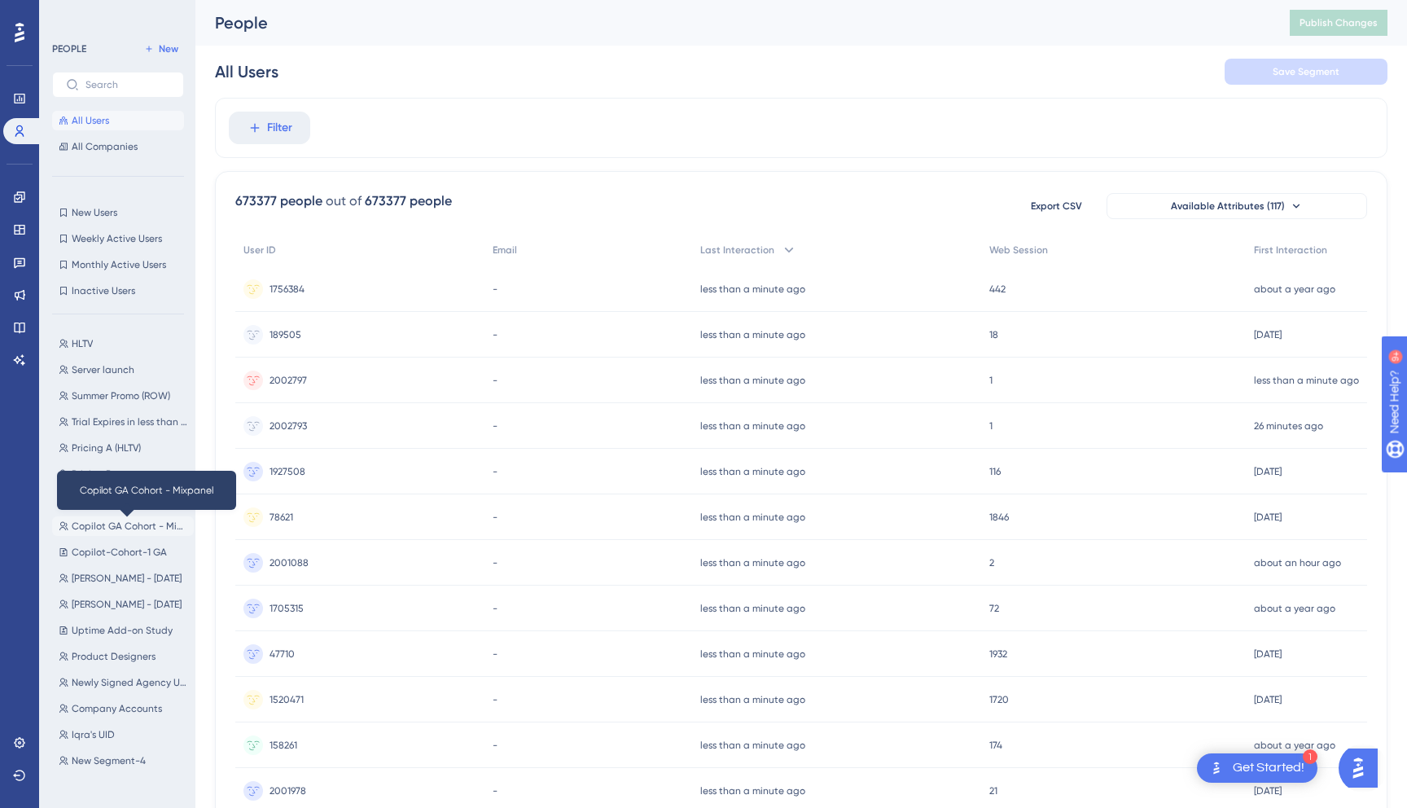
click at [134, 524] on span "Copilot GA Cohort - Mixpanel" at bounding box center [130, 526] width 116 height 13
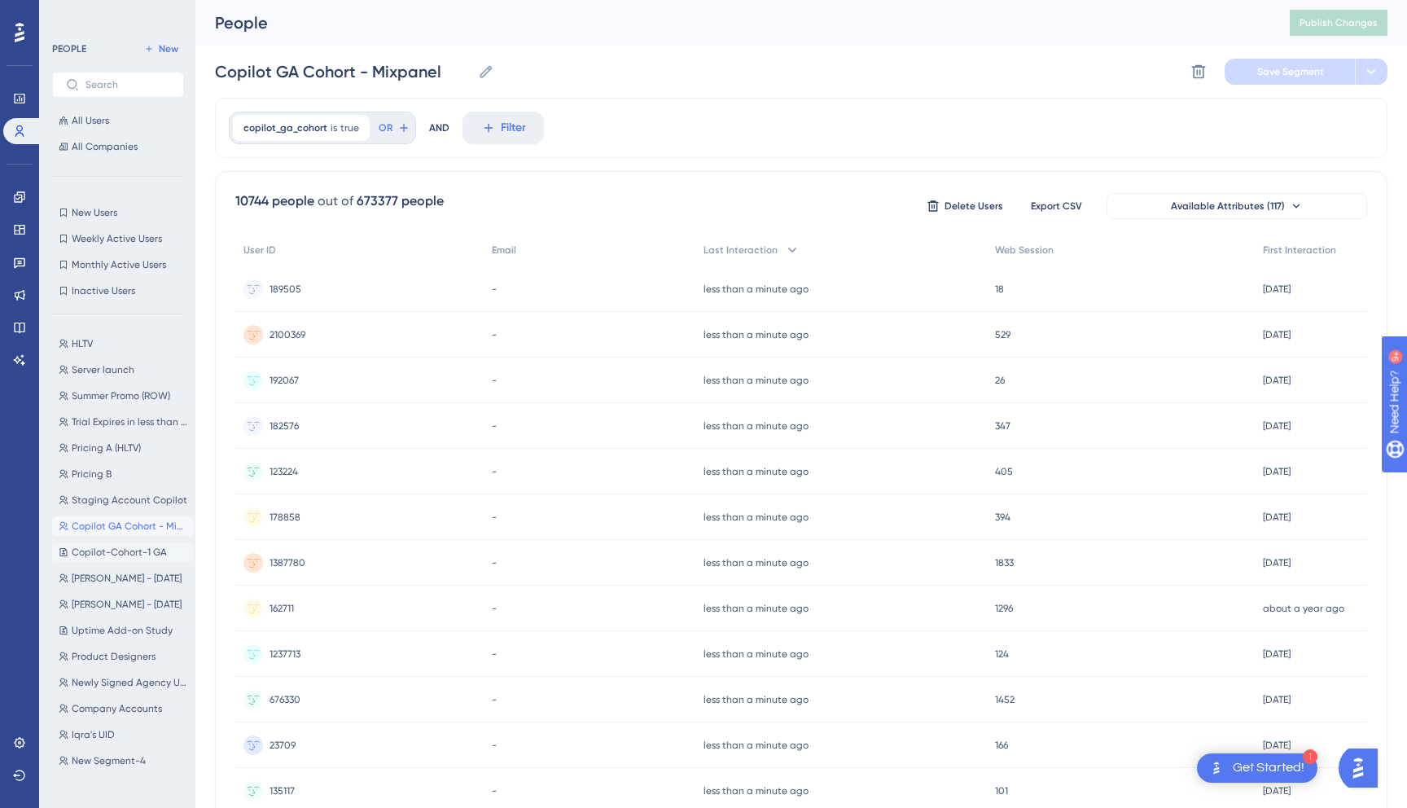
click at [149, 548] on span "Copilot-Cohort-1 GA" at bounding box center [119, 552] width 95 height 13
type input "Copilot-Cohort-1 GA"
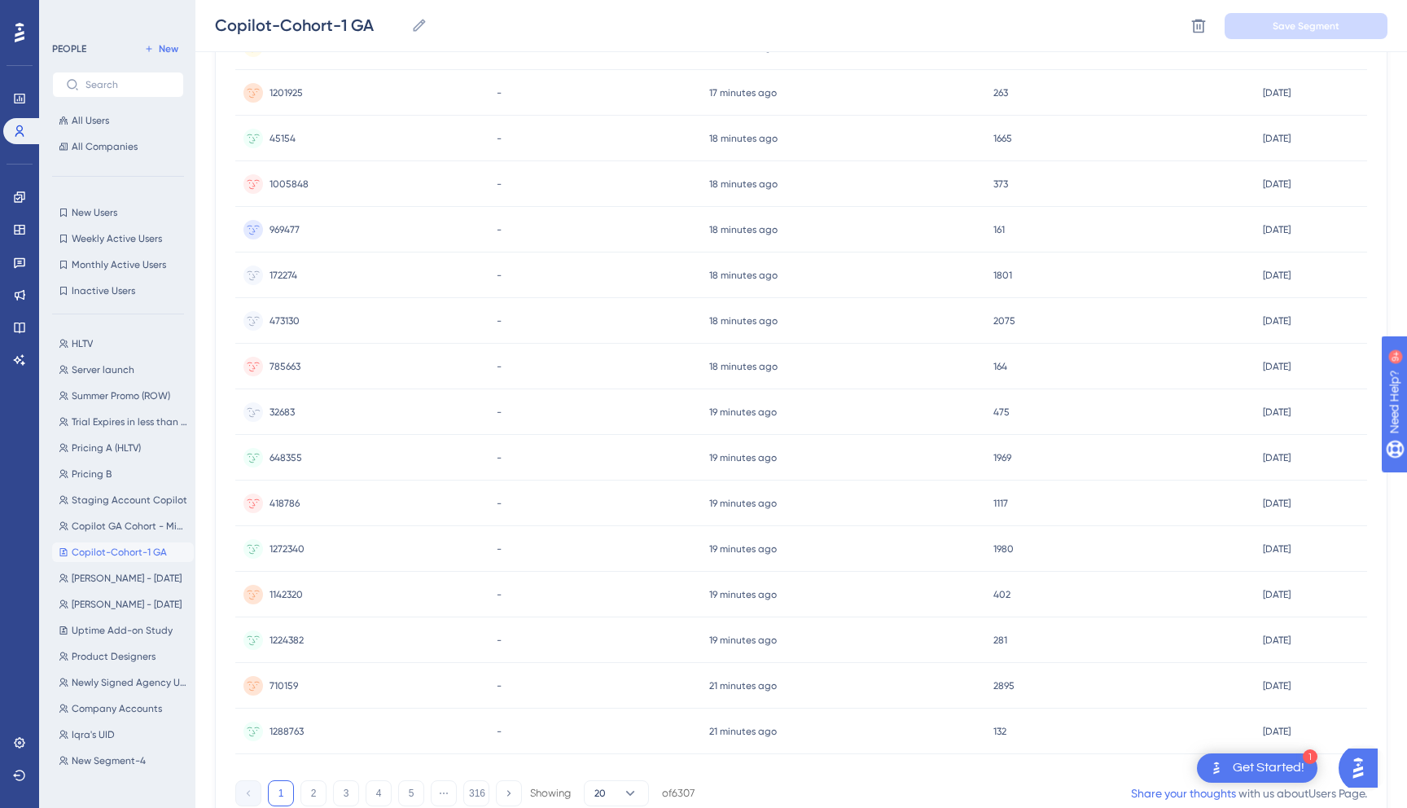
scroll to position [445, 0]
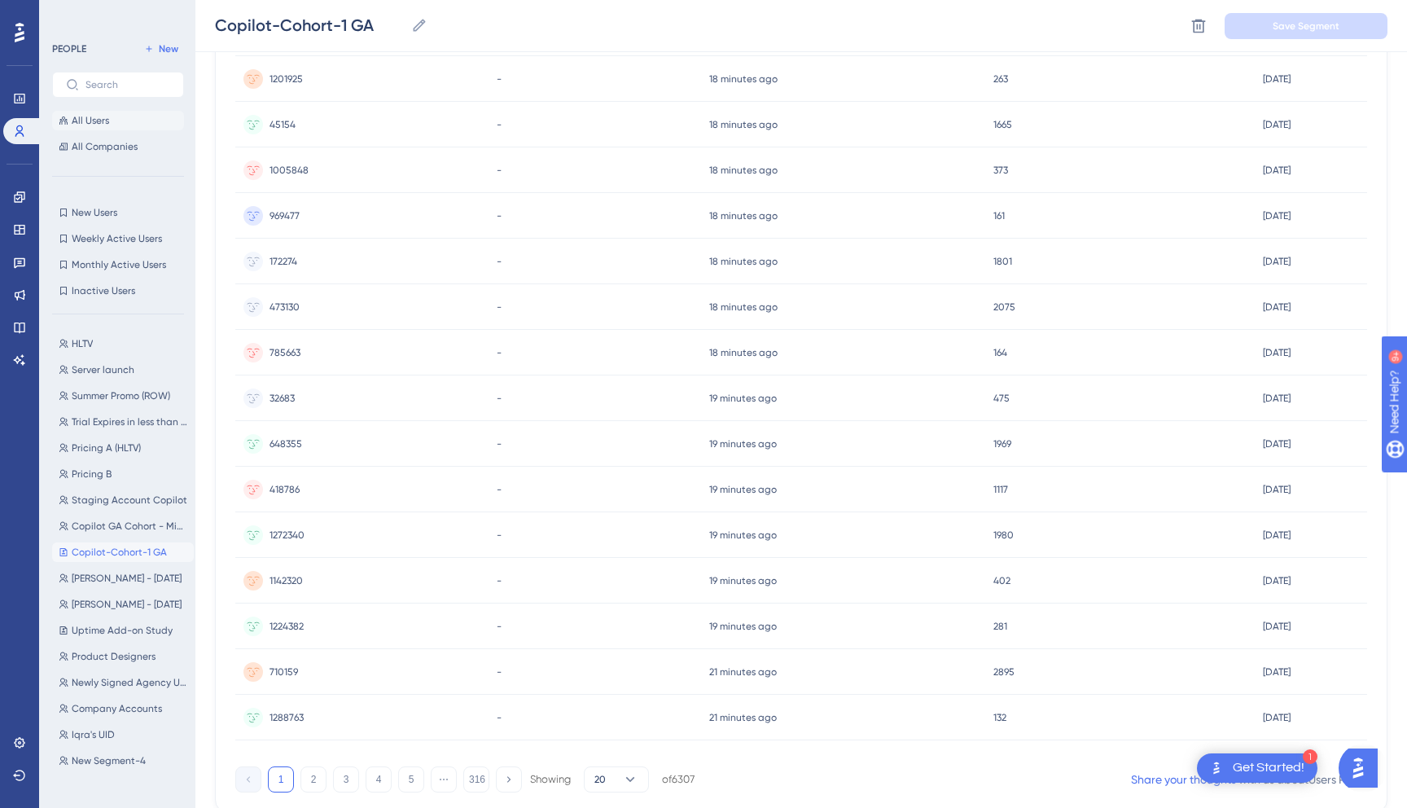
click at [119, 122] on button "All Users" at bounding box center [118, 121] width 132 height 20
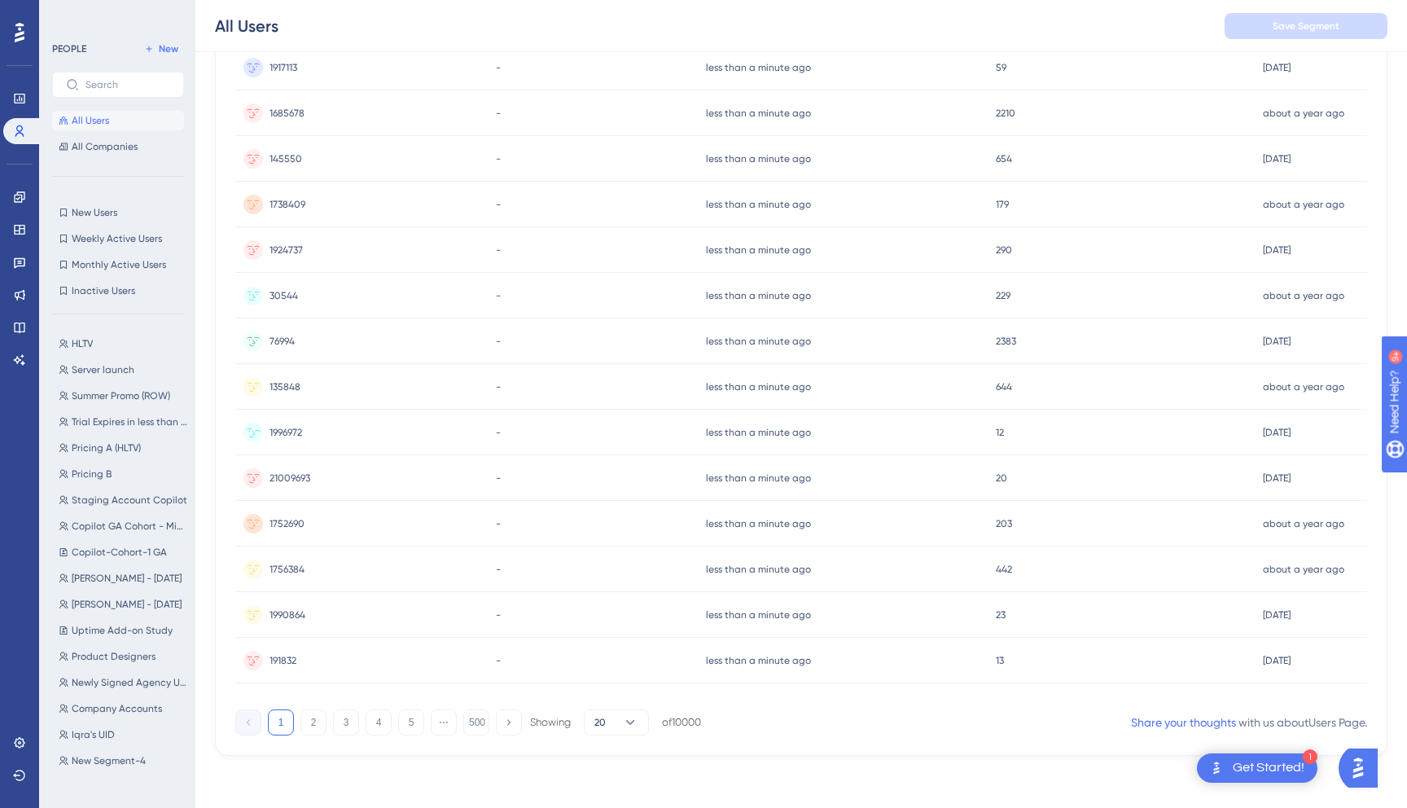
scroll to position [0, 0]
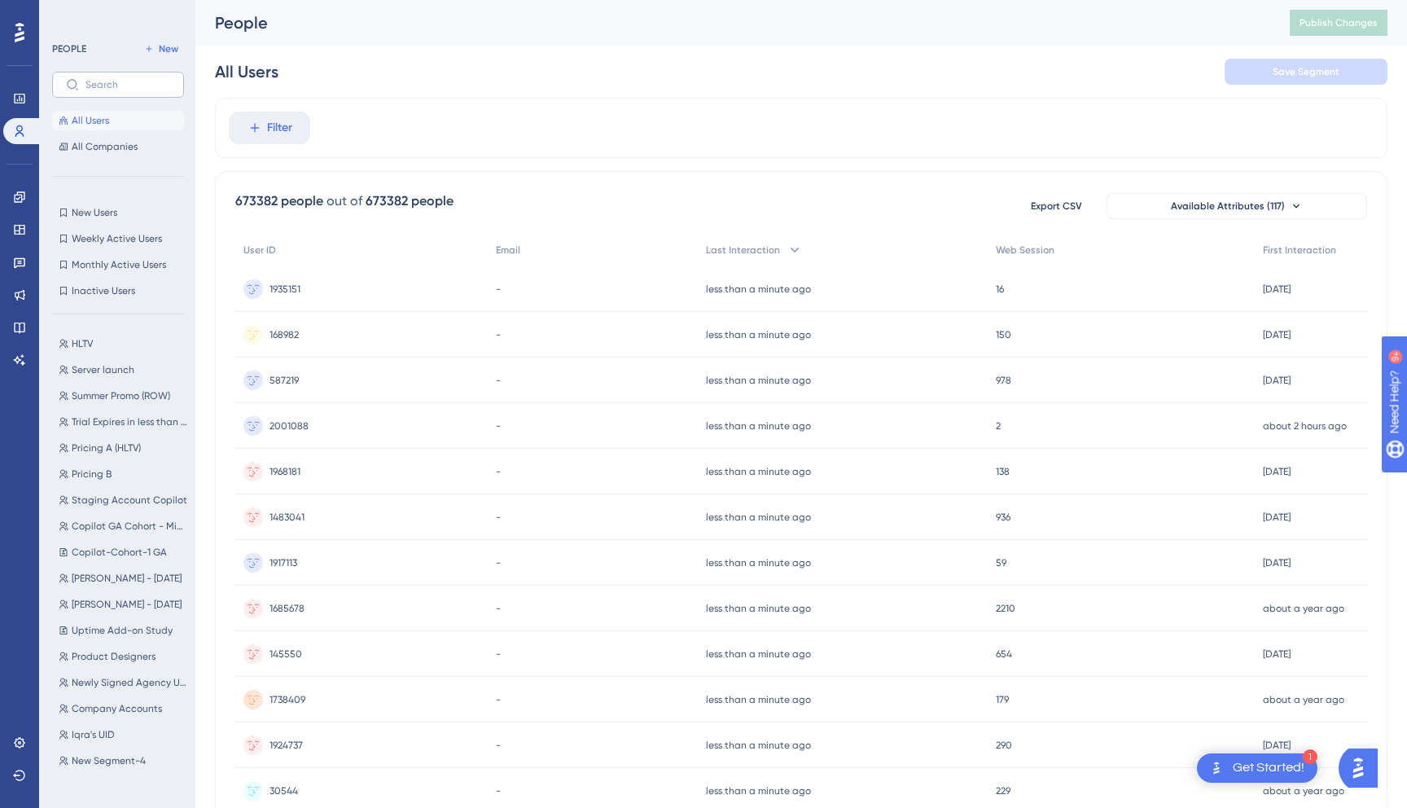
click at [118, 93] on label at bounding box center [118, 85] width 132 height 26
click at [118, 90] on input "text" at bounding box center [127, 84] width 85 height 11
click at [248, 127] on icon at bounding box center [255, 128] width 15 height 15
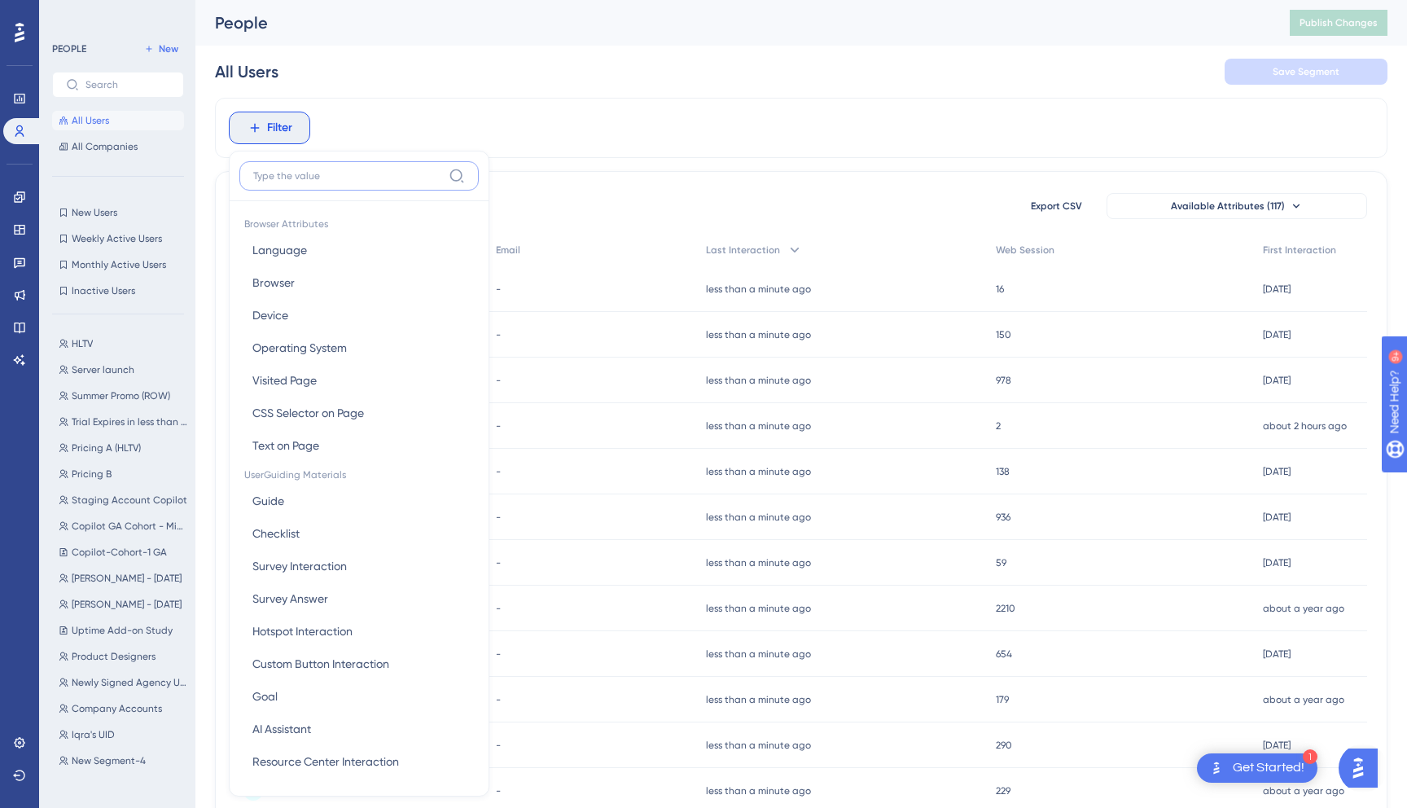
scroll to position [69, 0]
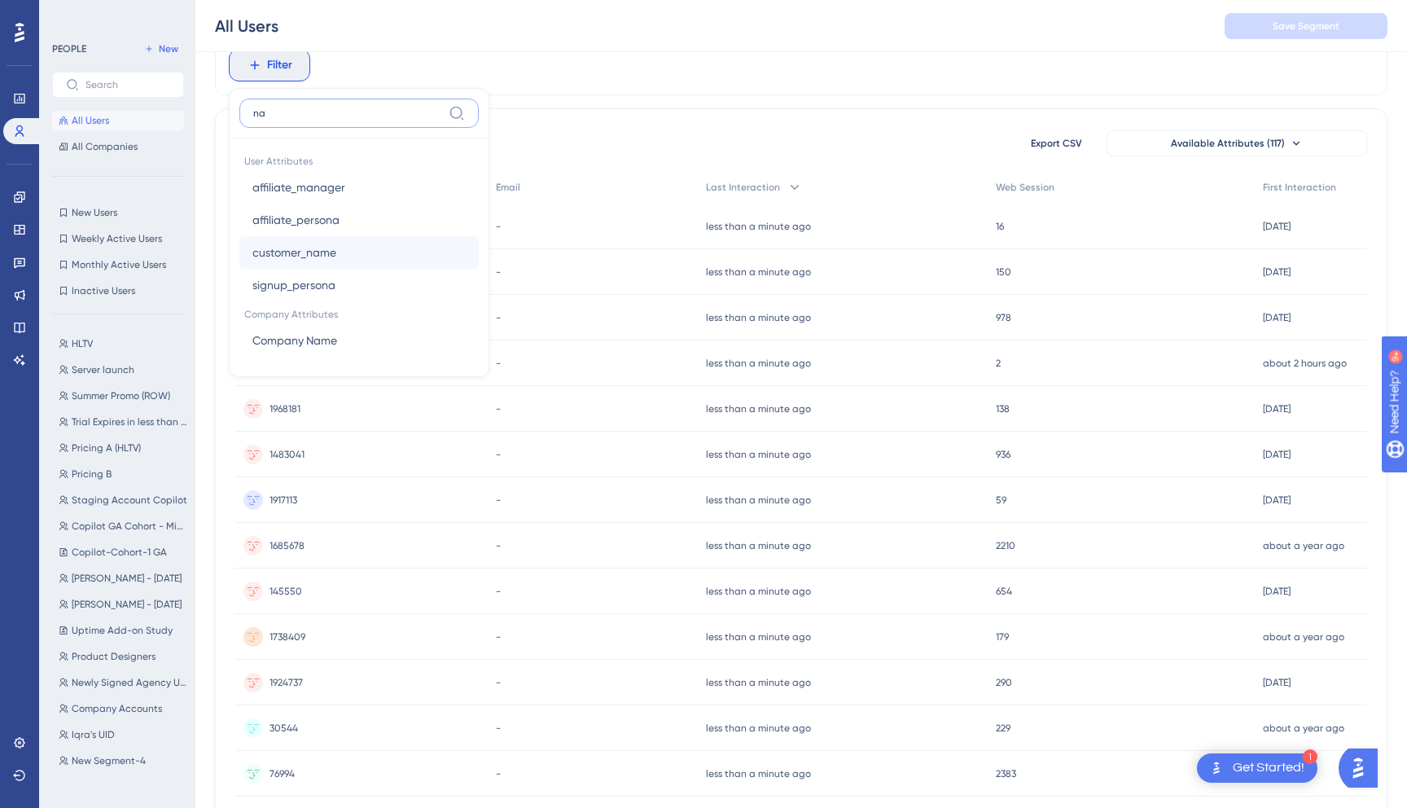
type input "na"
click at [366, 256] on button "customer_name customer_name" at bounding box center [358, 252] width 239 height 33
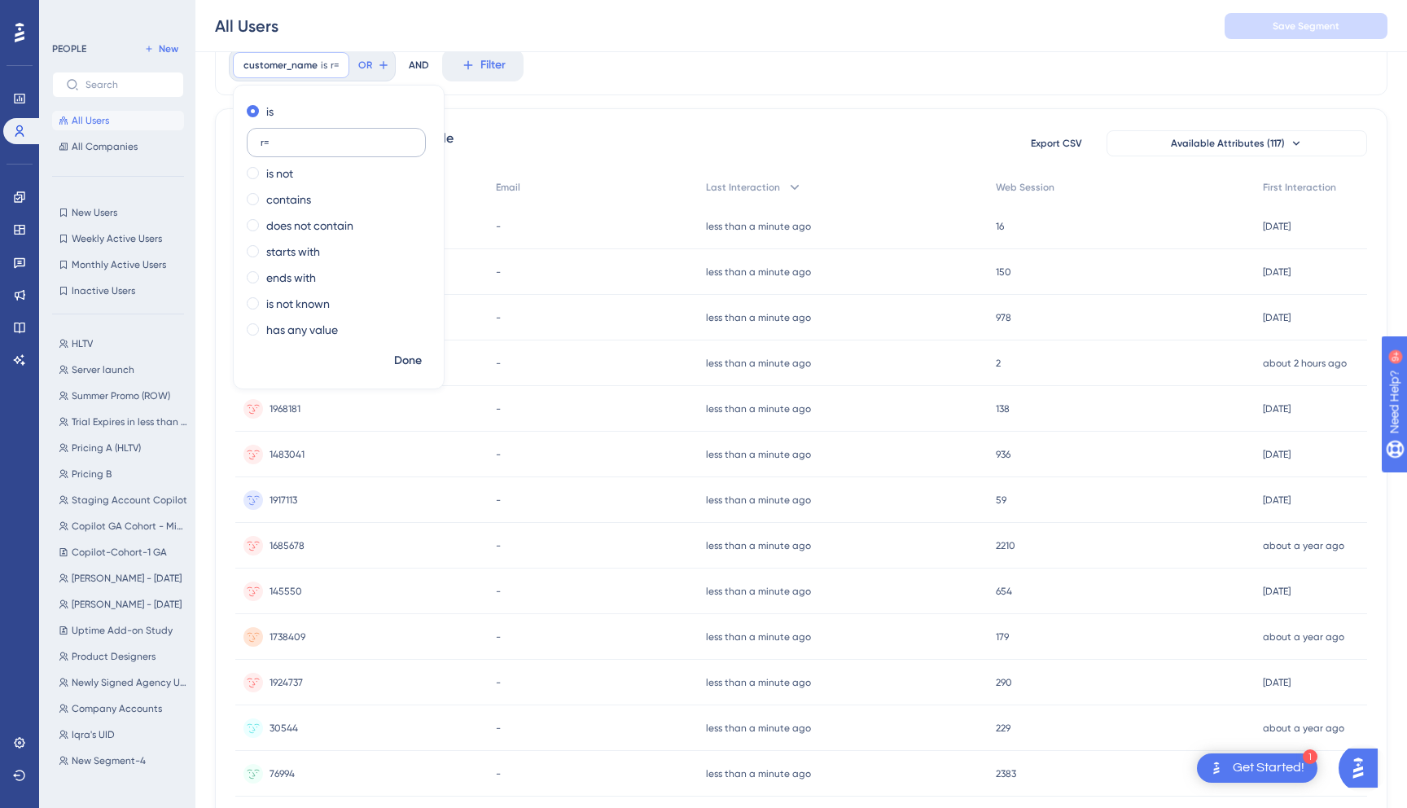
type input "r"
click at [325, 197] on div "contains" at bounding box center [336, 200] width 178 height 20
type input "raoammar"
click at [403, 355] on span "Done" at bounding box center [408, 361] width 28 height 20
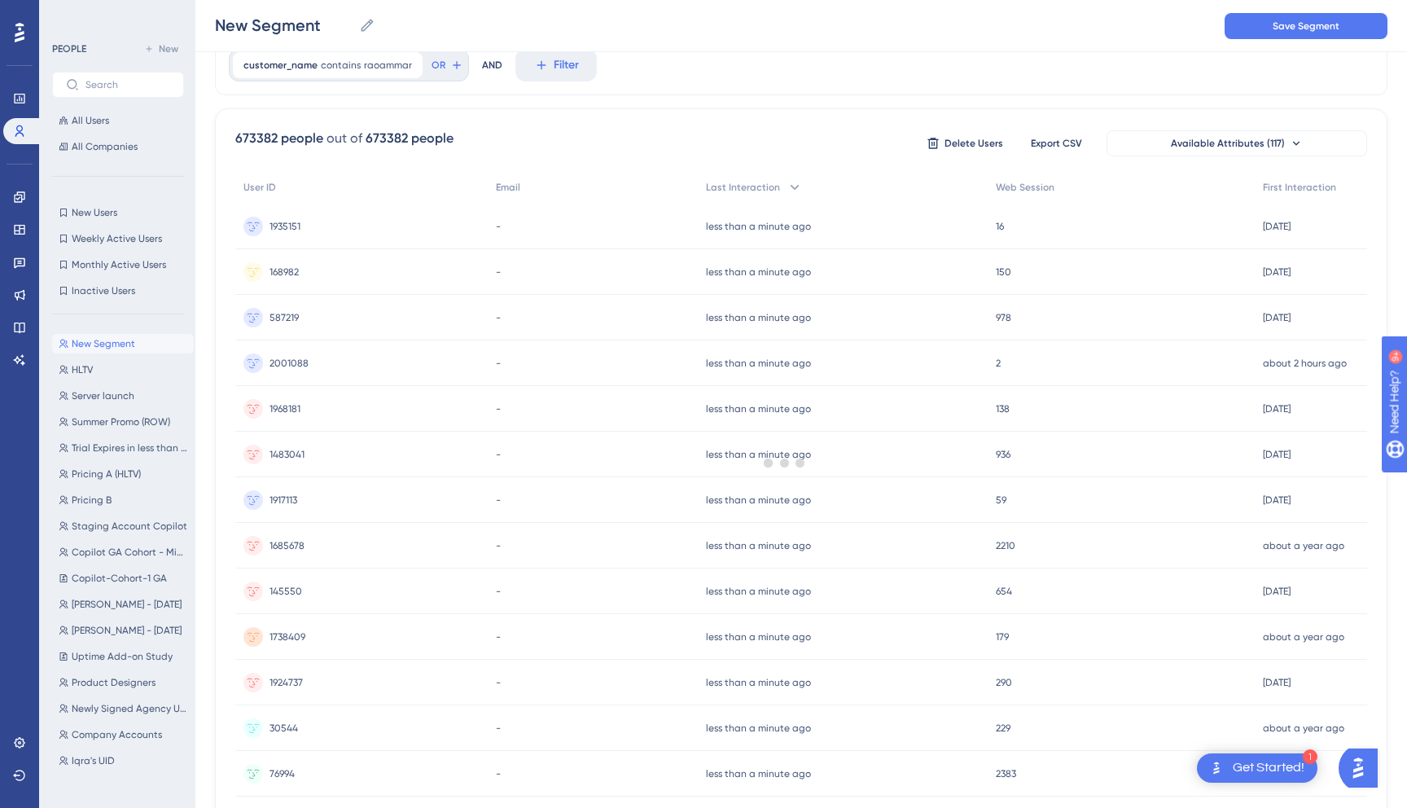
scroll to position [0, 0]
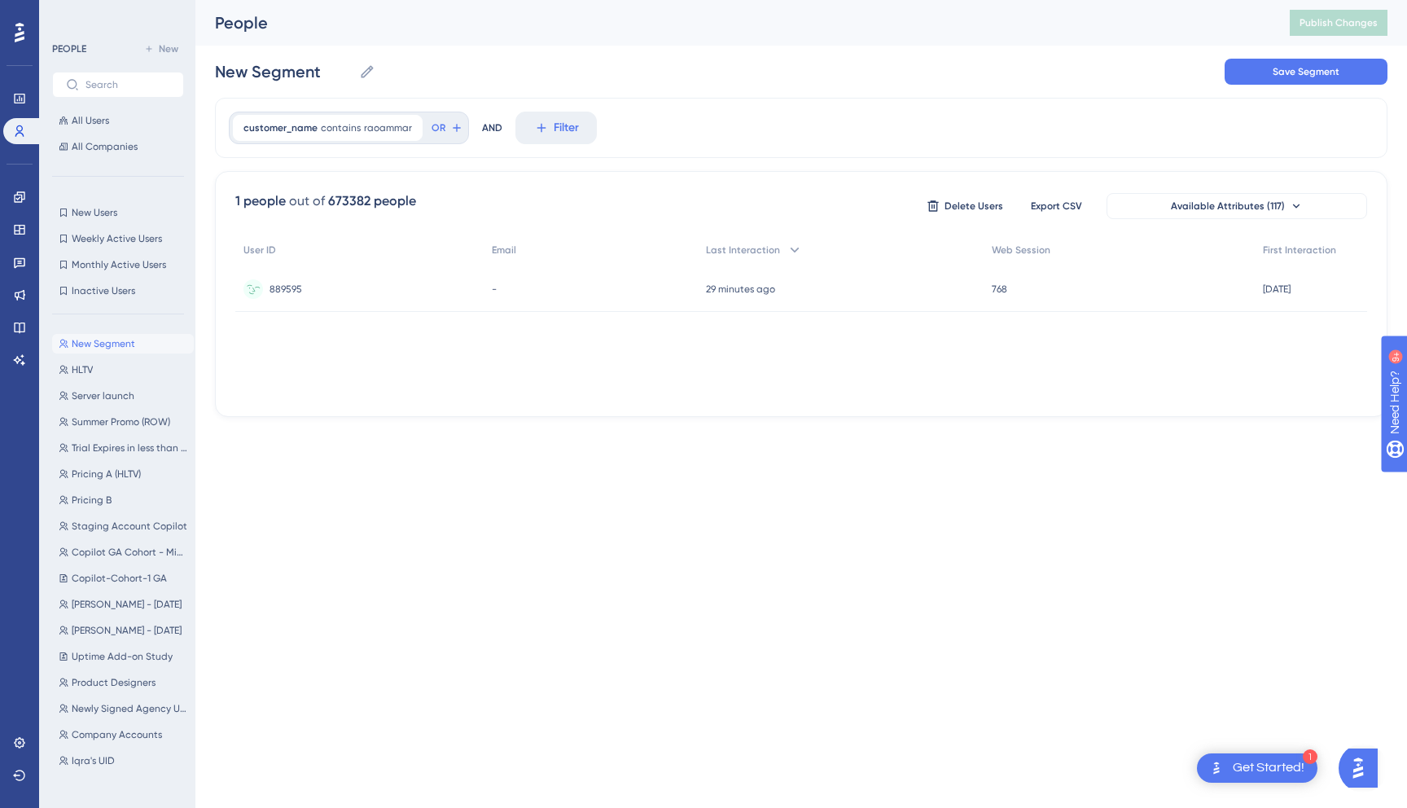
click at [313, 287] on div "889595 889595" at bounding box center [359, 289] width 248 height 46
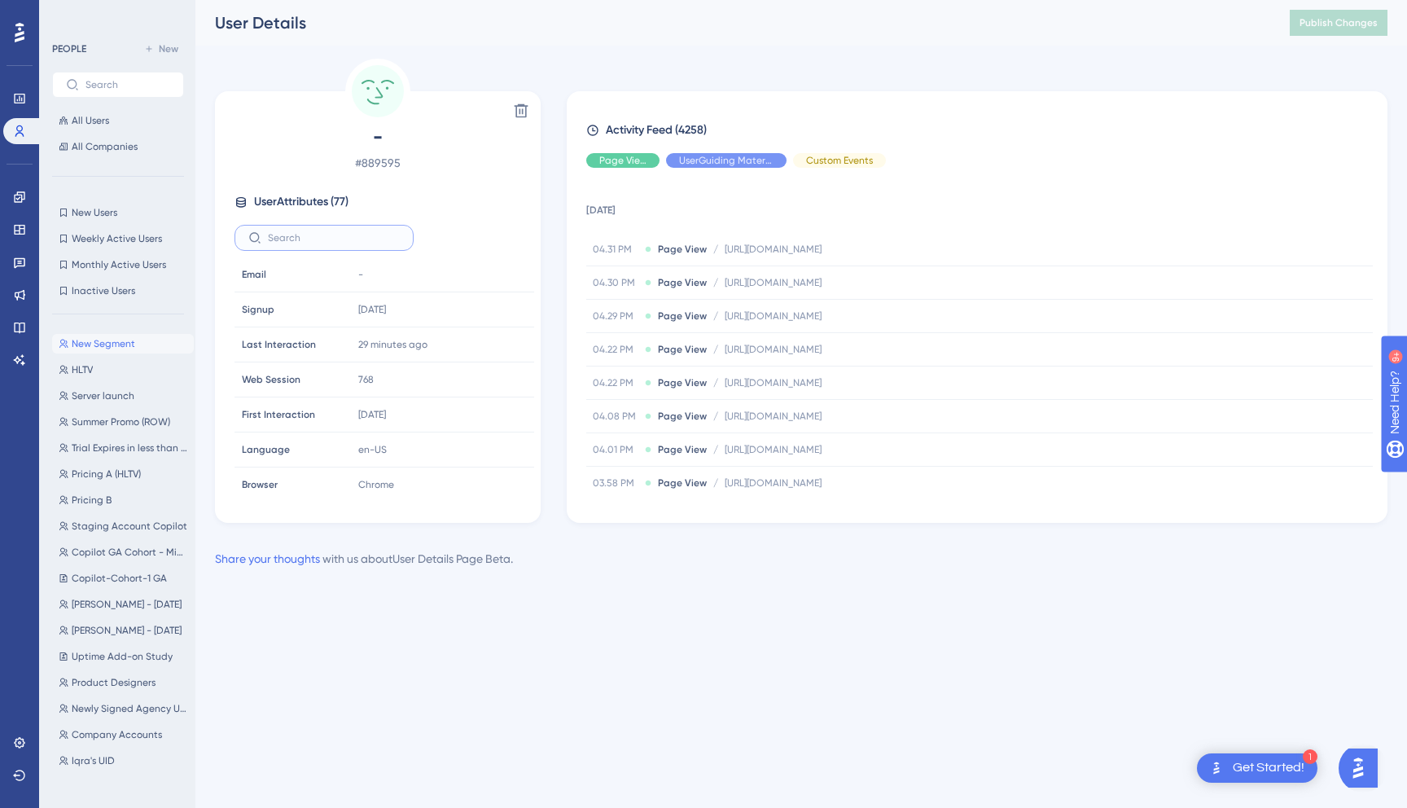
click at [304, 239] on input "text" at bounding box center [334, 237] width 132 height 11
drag, startPoint x: 403, startPoint y: 165, endPoint x: 362, endPoint y: 162, distance: 41.7
click at [362, 163] on span "# 889595" at bounding box center [378, 163] width 287 height 20
copy span "889595"
click at [357, 243] on input "affil" at bounding box center [334, 237] width 132 height 11
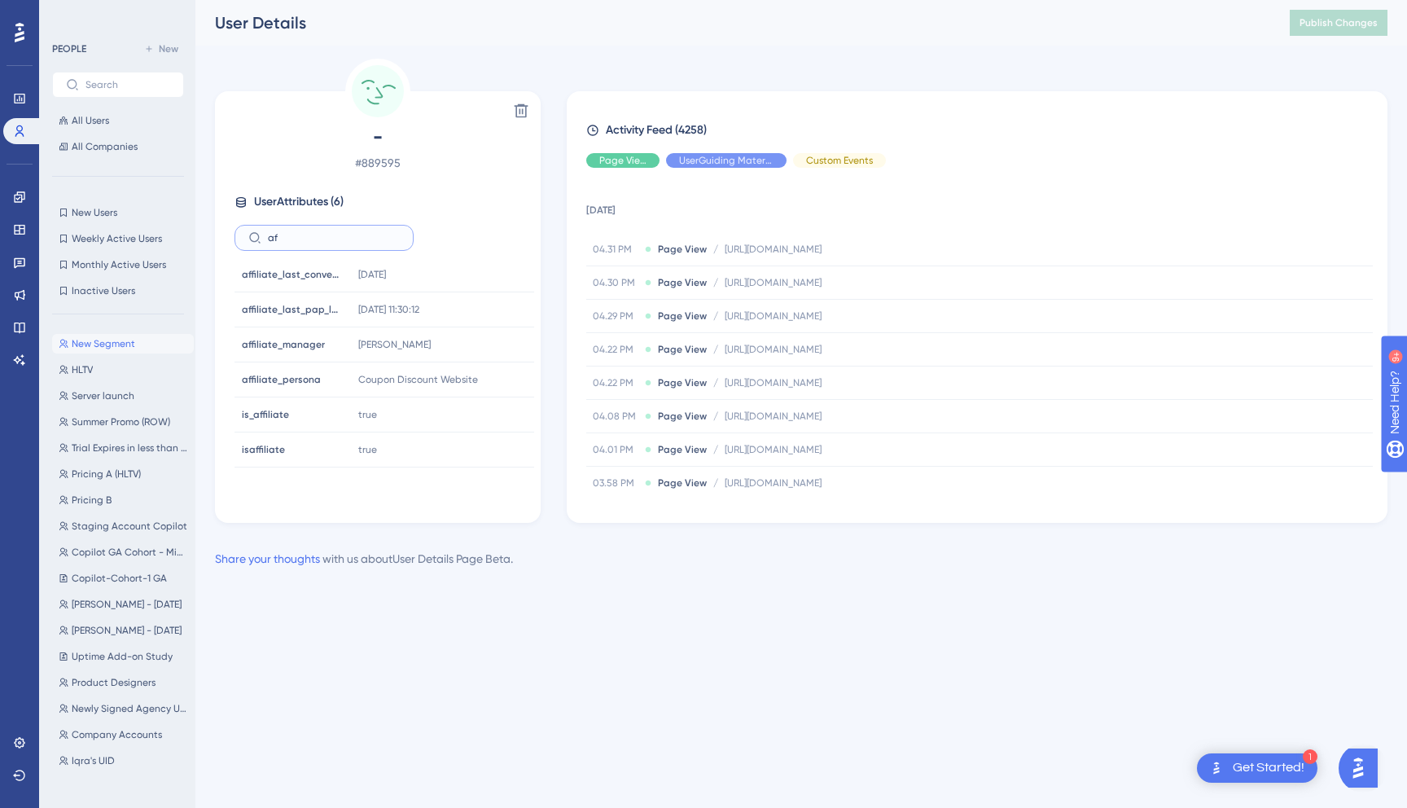
type input "a"
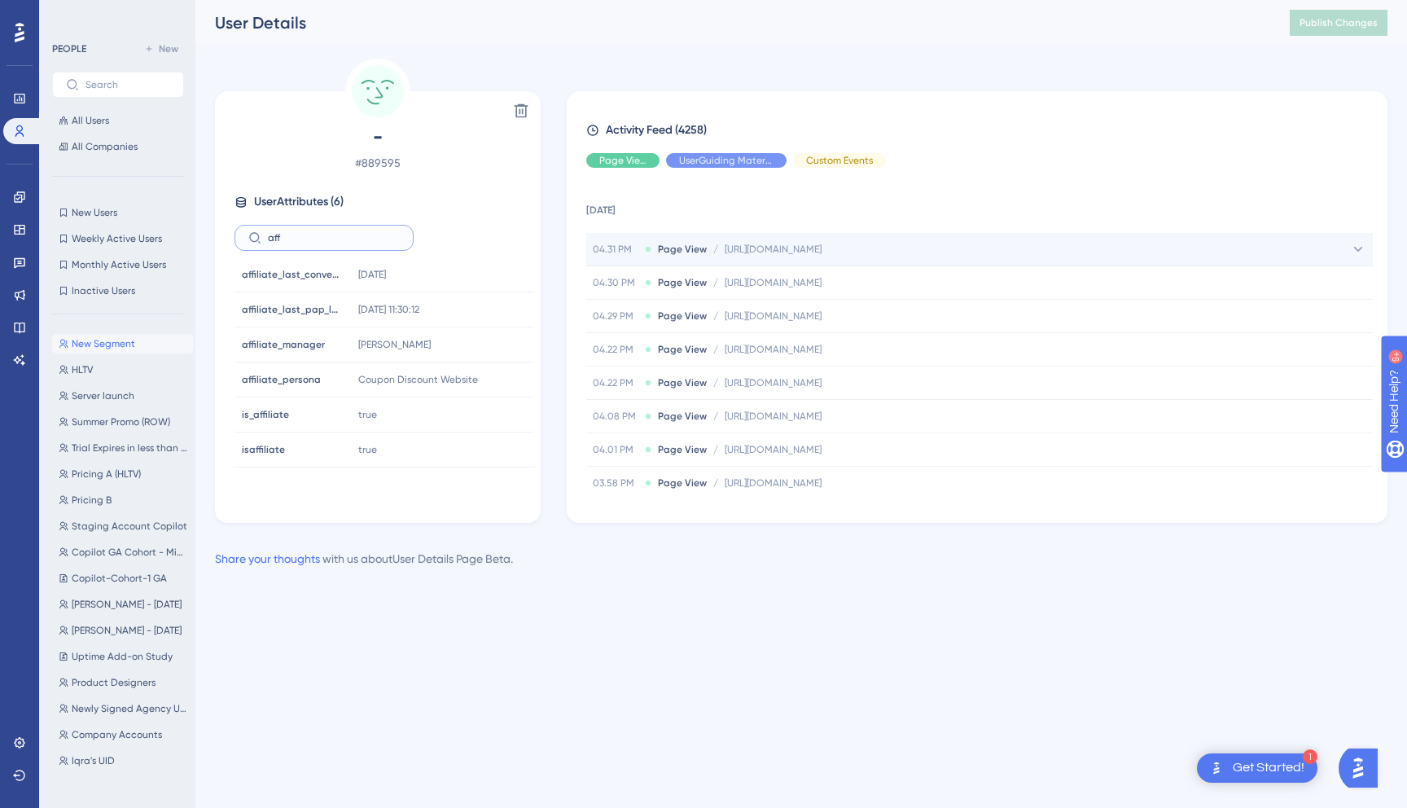
type input "aff"
click at [695, 252] on span "Page View" at bounding box center [682, 249] width 49 height 13
click at [692, 283] on div "Page URL Page URL" at bounding box center [675, 281] width 179 height 33
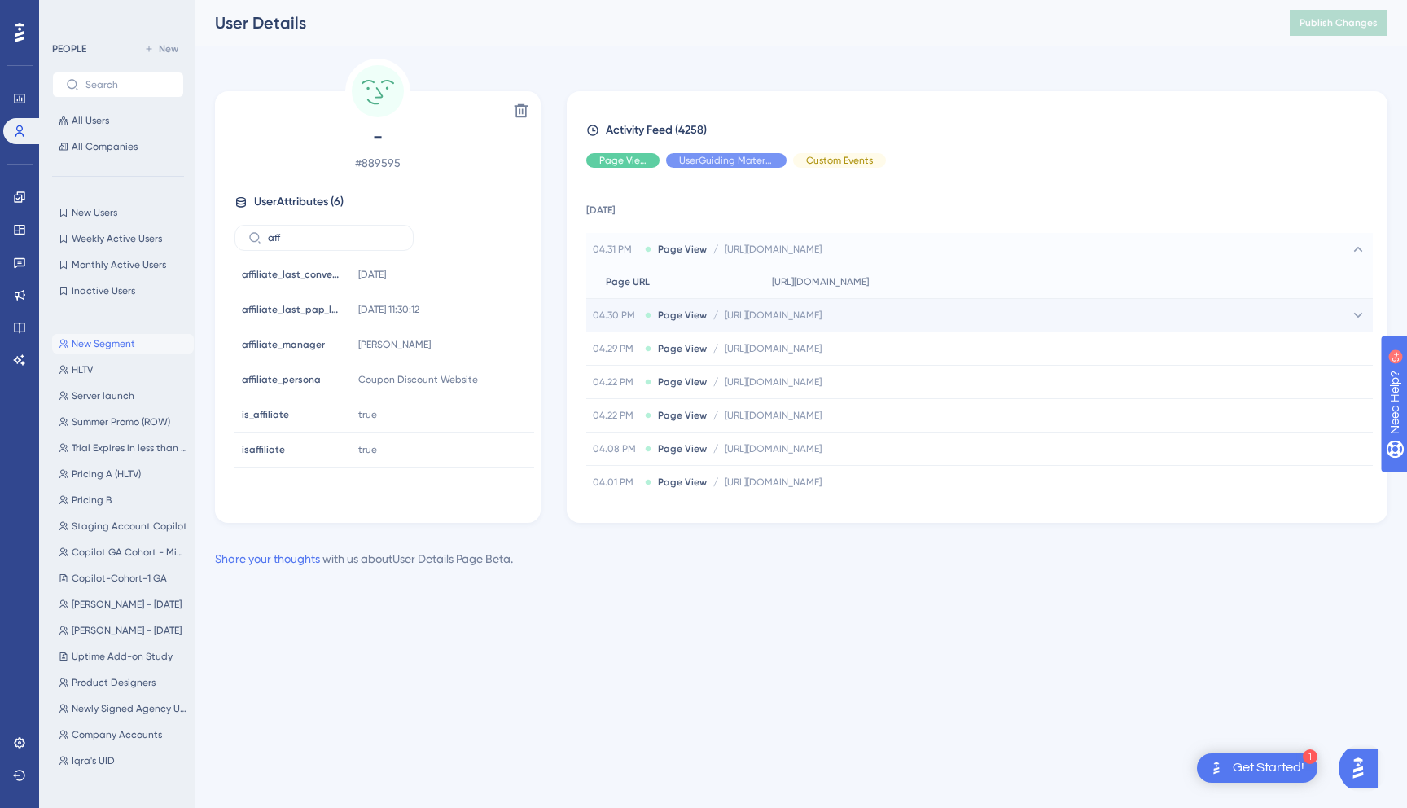
click at [650, 316] on icon at bounding box center [648, 315] width 7 height 7
click at [1357, 243] on icon at bounding box center [1358, 249] width 16 height 16
click at [1352, 279] on icon at bounding box center [1358, 282] width 16 height 16
